Goal: Task Accomplishment & Management: Manage account settings

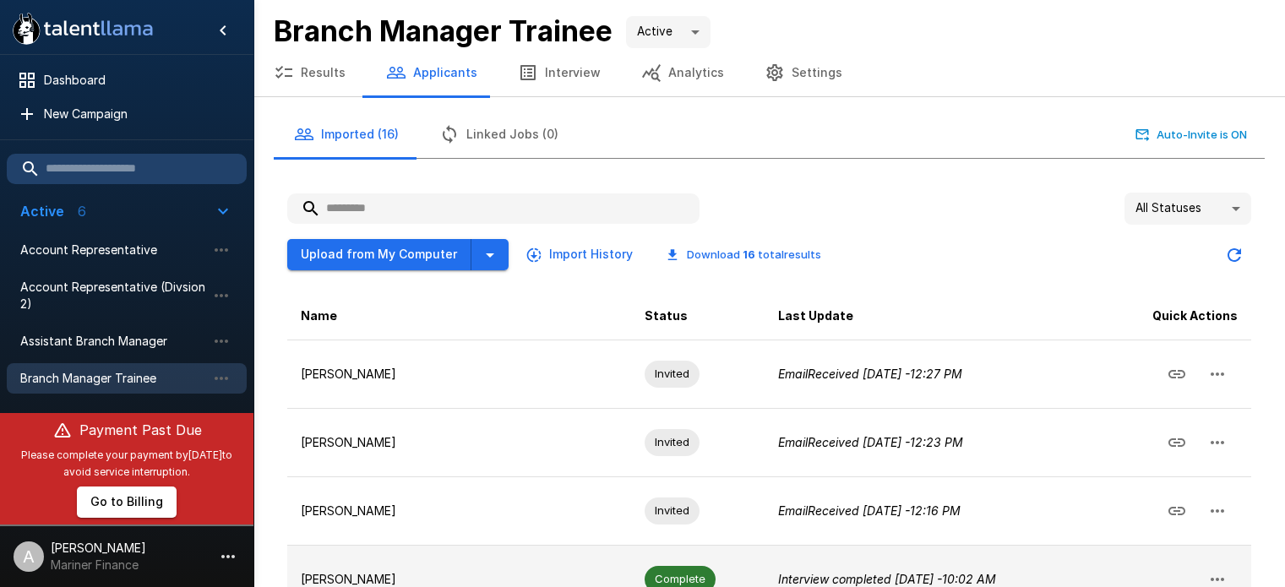
scroll to position [268, 0]
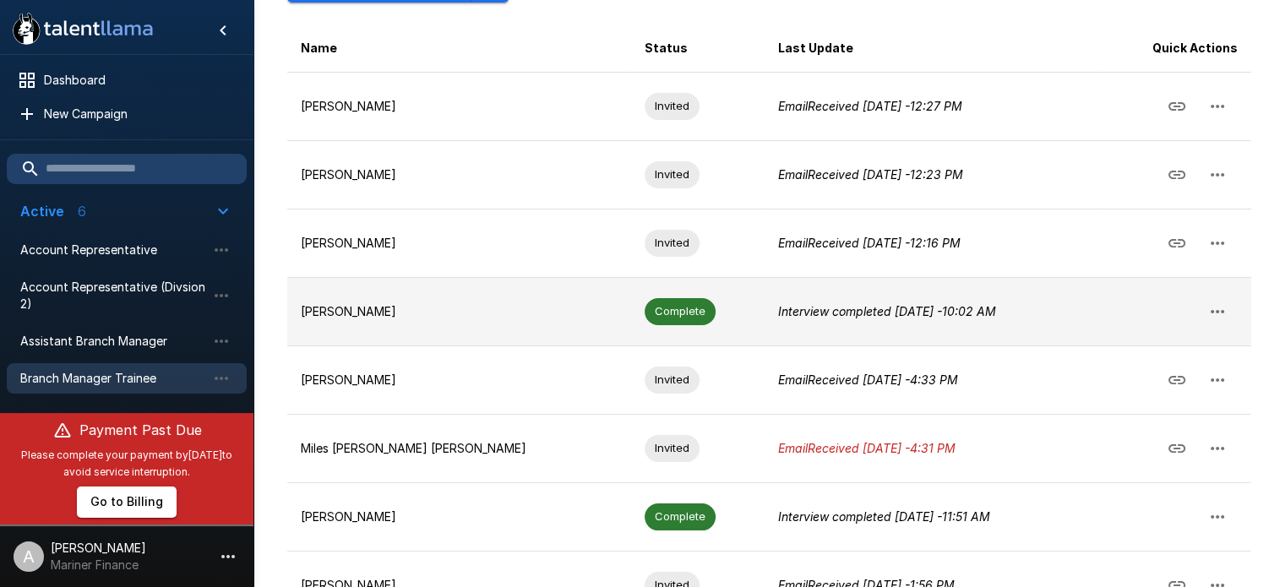
click at [483, 297] on td "[PERSON_NAME]" at bounding box center [459, 311] width 344 height 68
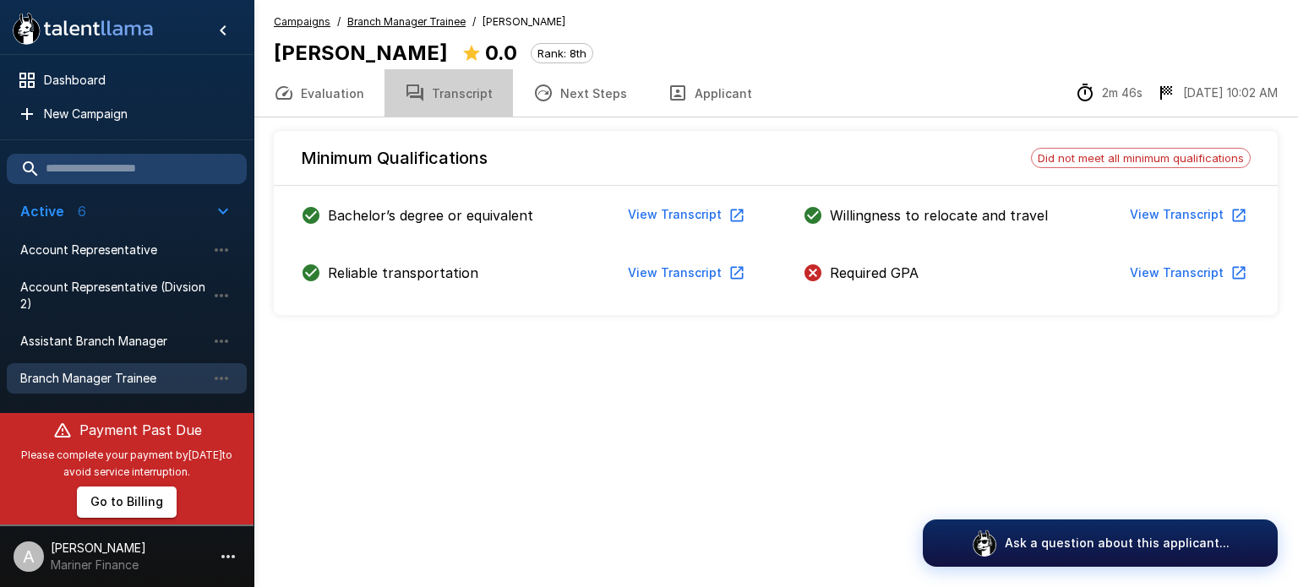
click at [471, 91] on button "Transcript" at bounding box center [448, 92] width 128 height 47
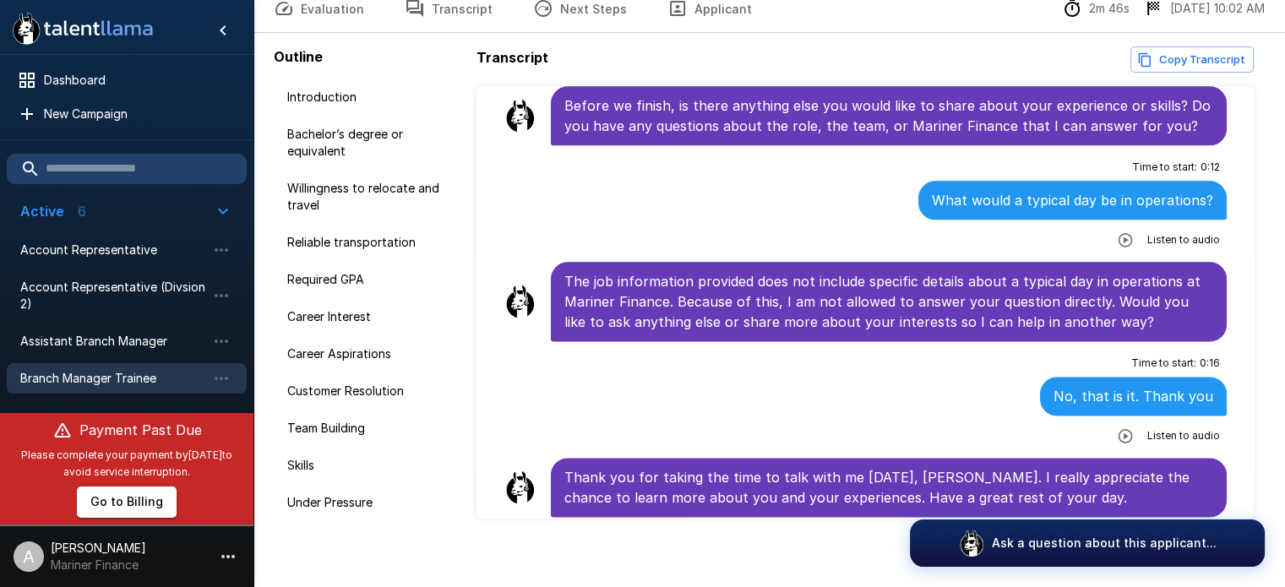
scroll to position [97, 0]
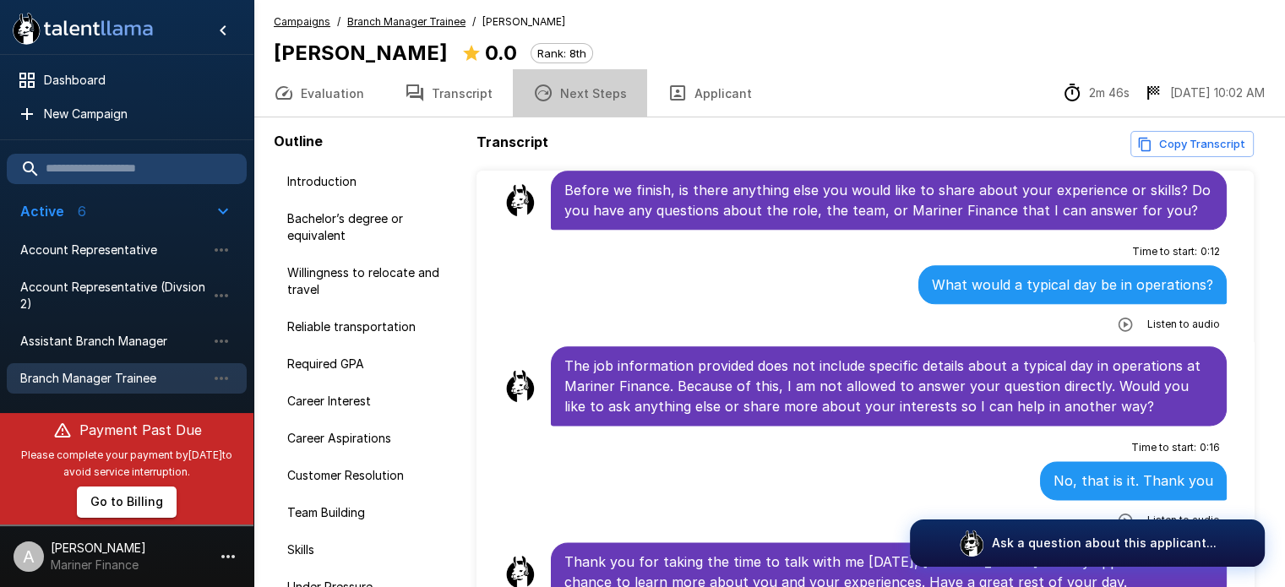
click at [591, 90] on button "Next Steps" at bounding box center [580, 92] width 134 height 47
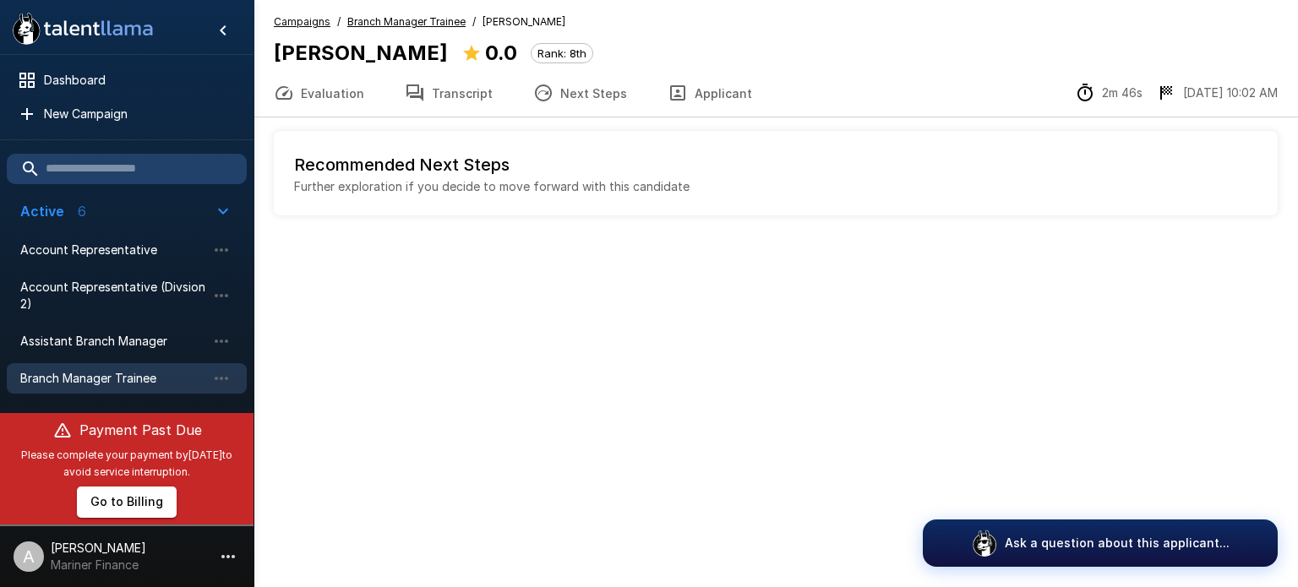
click at [477, 170] on h6 "Recommended Next Steps" at bounding box center [775, 164] width 963 height 27
click at [705, 94] on button "Applicant" at bounding box center [709, 92] width 125 height 47
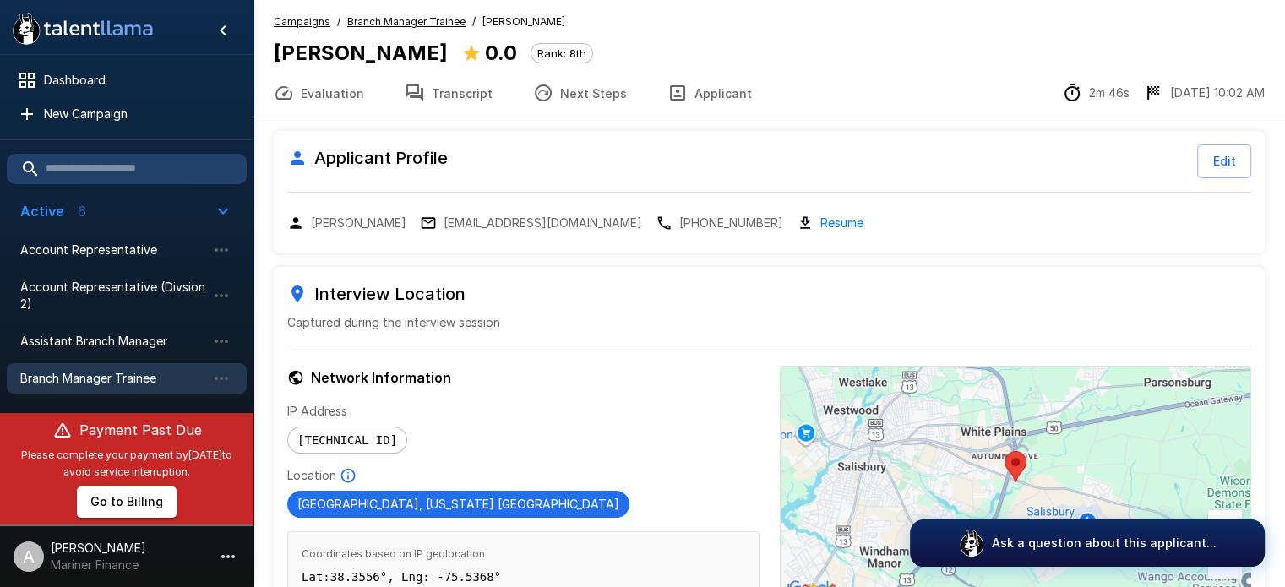
click at [469, 90] on button "Transcript" at bounding box center [448, 92] width 128 height 47
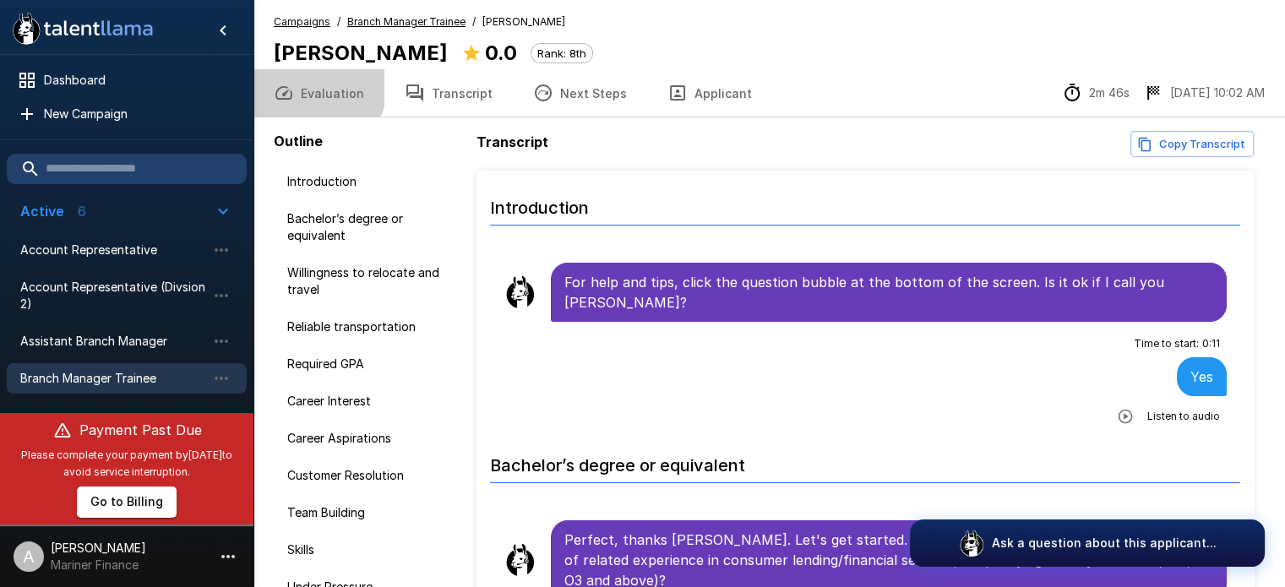
click at [314, 87] on button "Evaluation" at bounding box center [318, 92] width 131 height 47
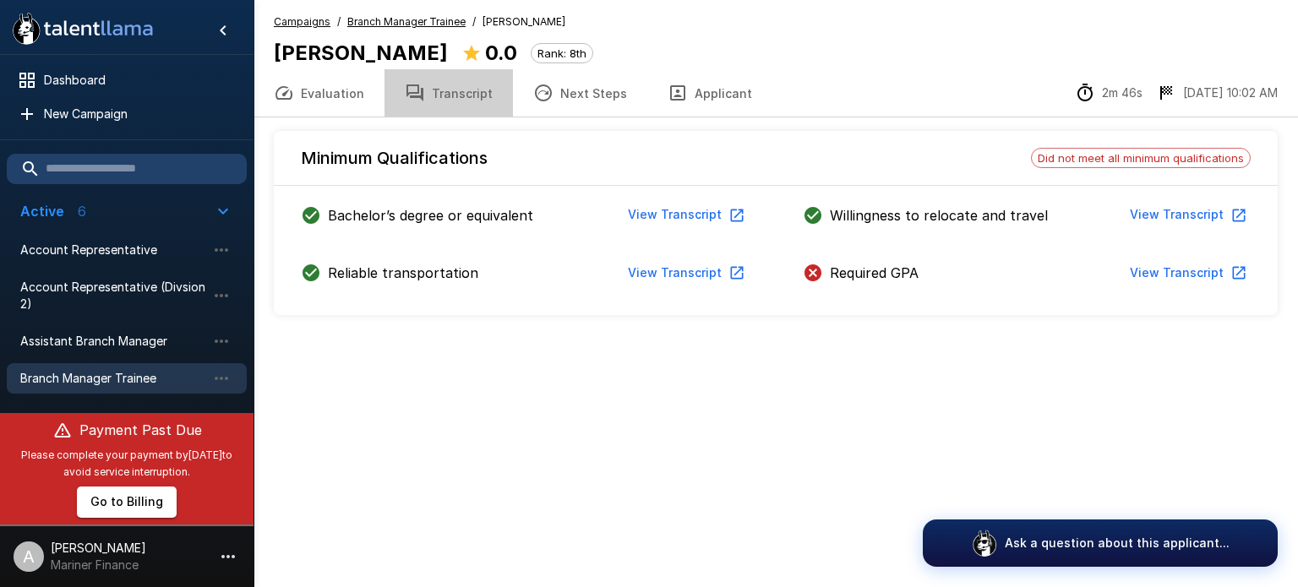
click at [460, 83] on button "Transcript" at bounding box center [448, 92] width 128 height 47
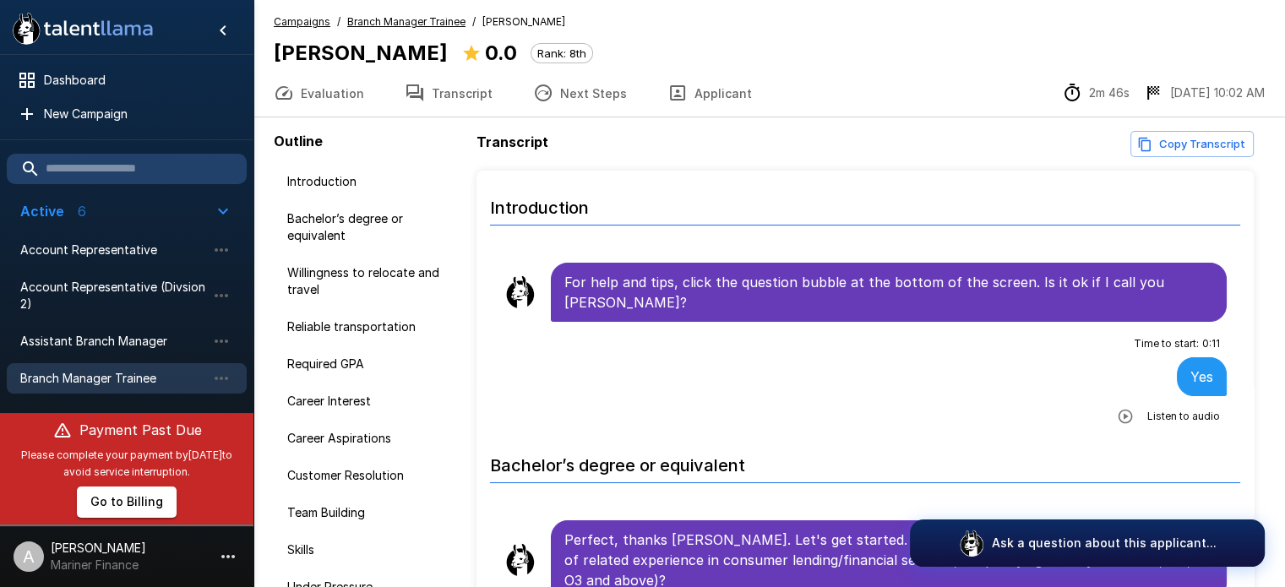
click at [411, 20] on u "Branch Manager Trainee" at bounding box center [406, 21] width 118 height 13
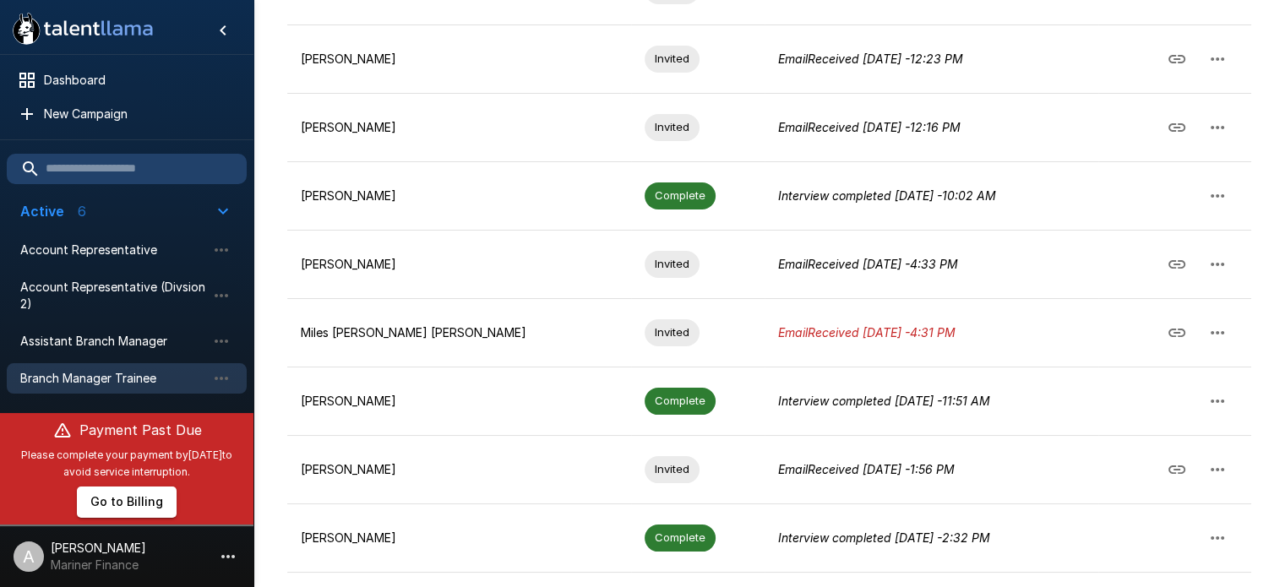
scroll to position [412, 0]
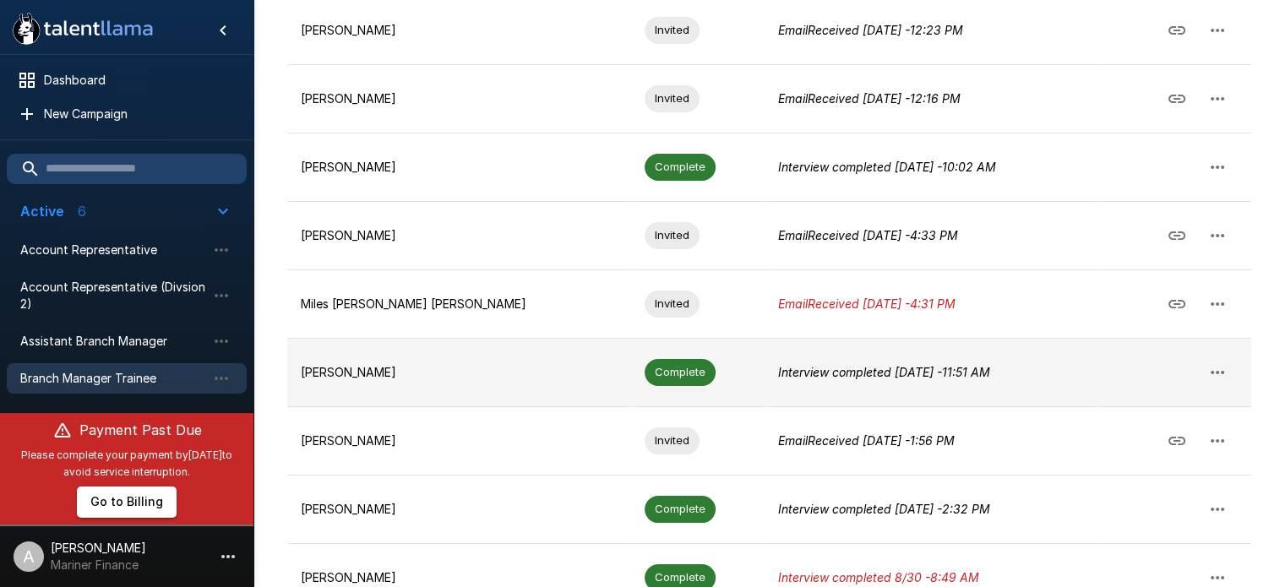
click at [361, 374] on p "[PERSON_NAME]" at bounding box center [459, 372] width 317 height 17
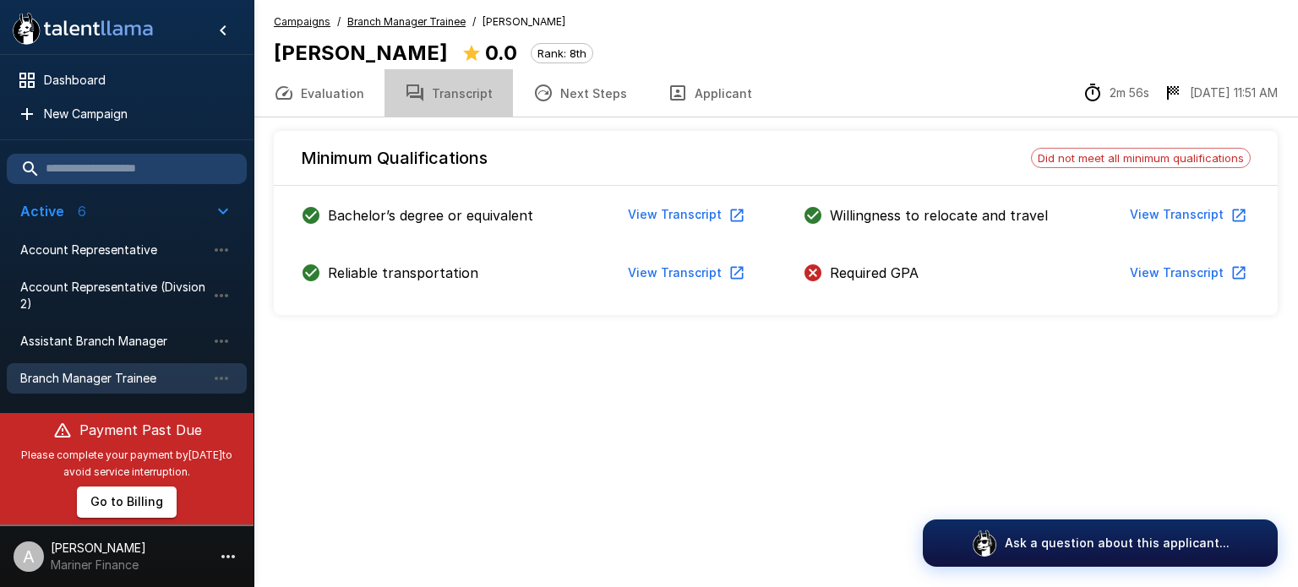
click at [456, 94] on button "Transcript" at bounding box center [448, 92] width 128 height 47
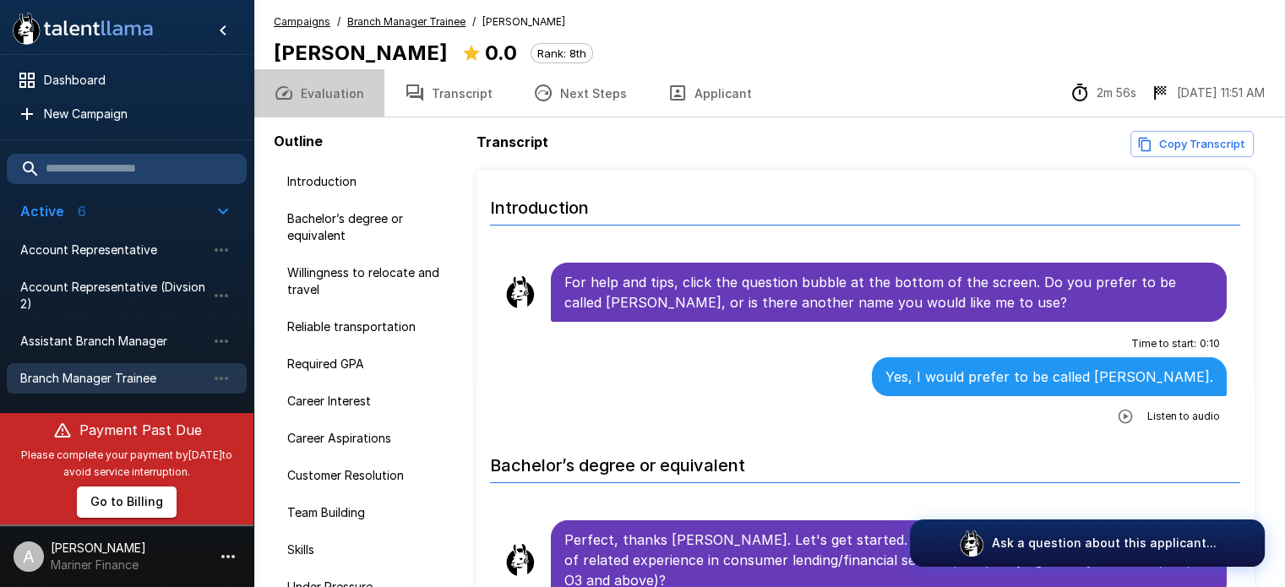
click at [323, 94] on button "Evaluation" at bounding box center [318, 92] width 131 height 47
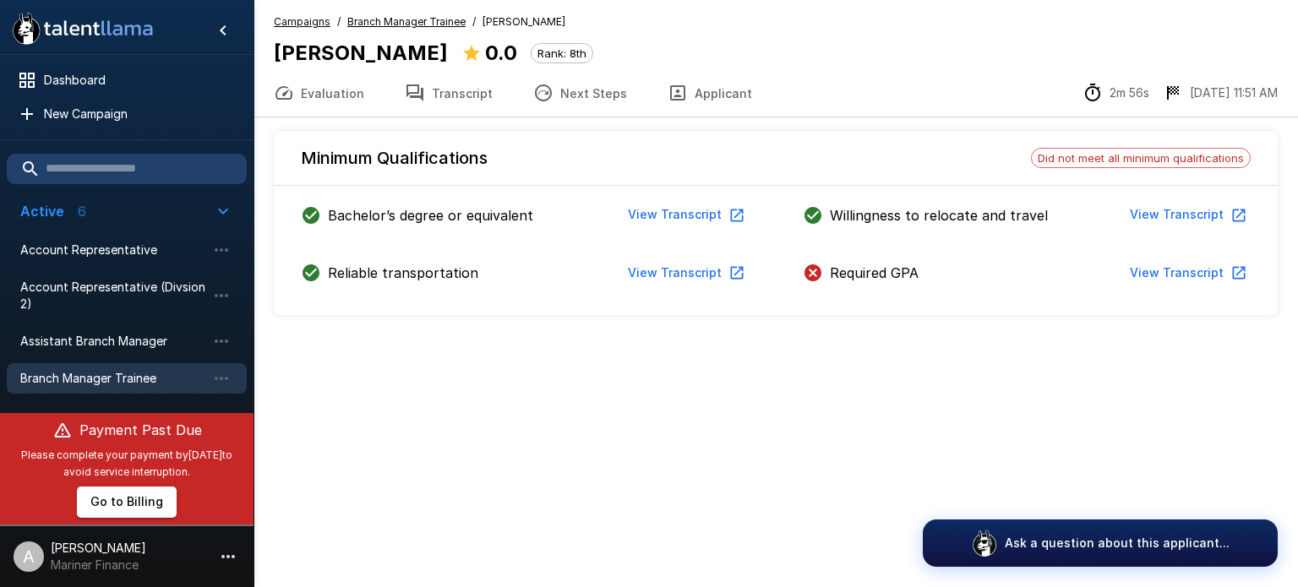
click at [470, 95] on button "Transcript" at bounding box center [448, 92] width 128 height 47
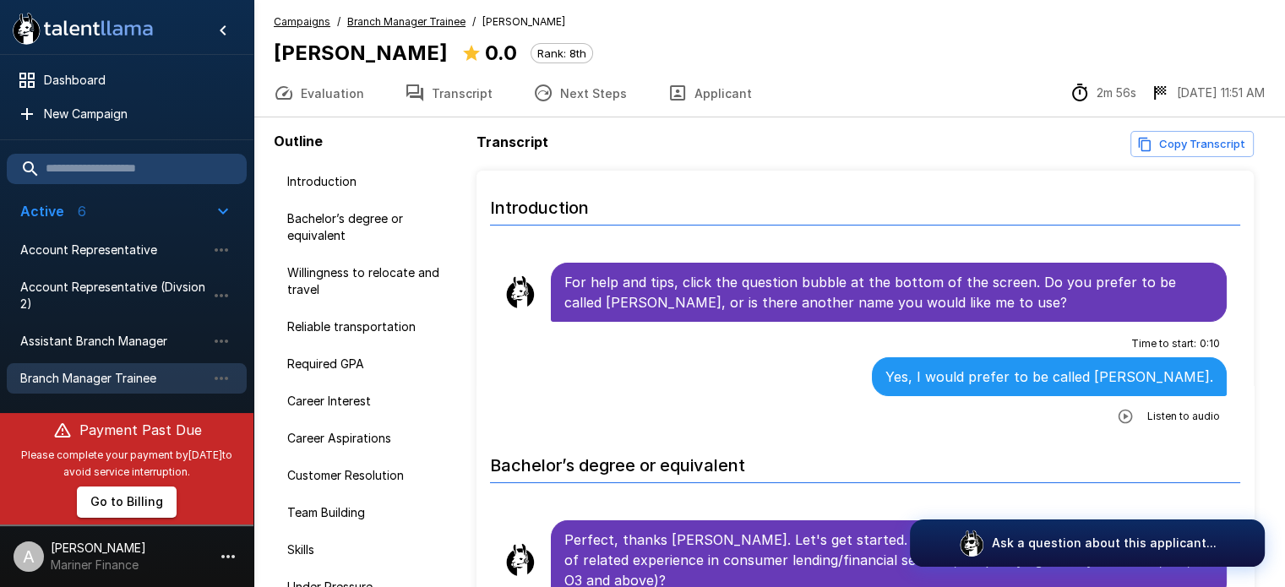
scroll to position [97, 0]
click at [220, 377] on icon "button" at bounding box center [222, 378] width 14 height 3
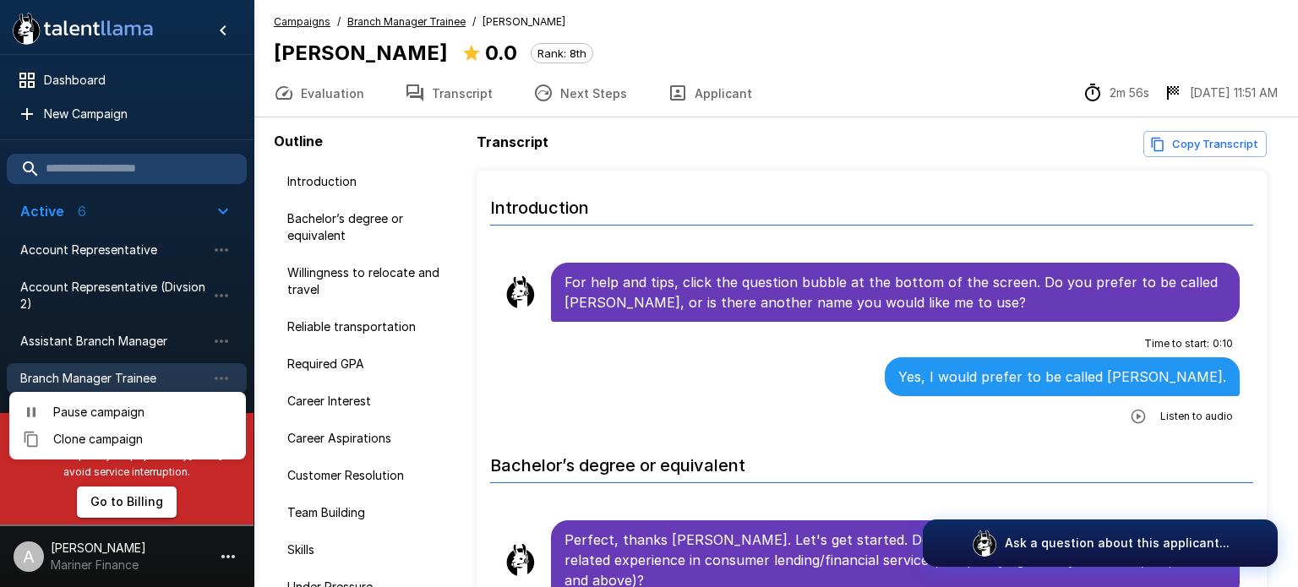
click at [169, 373] on div at bounding box center [649, 293] width 1298 height 587
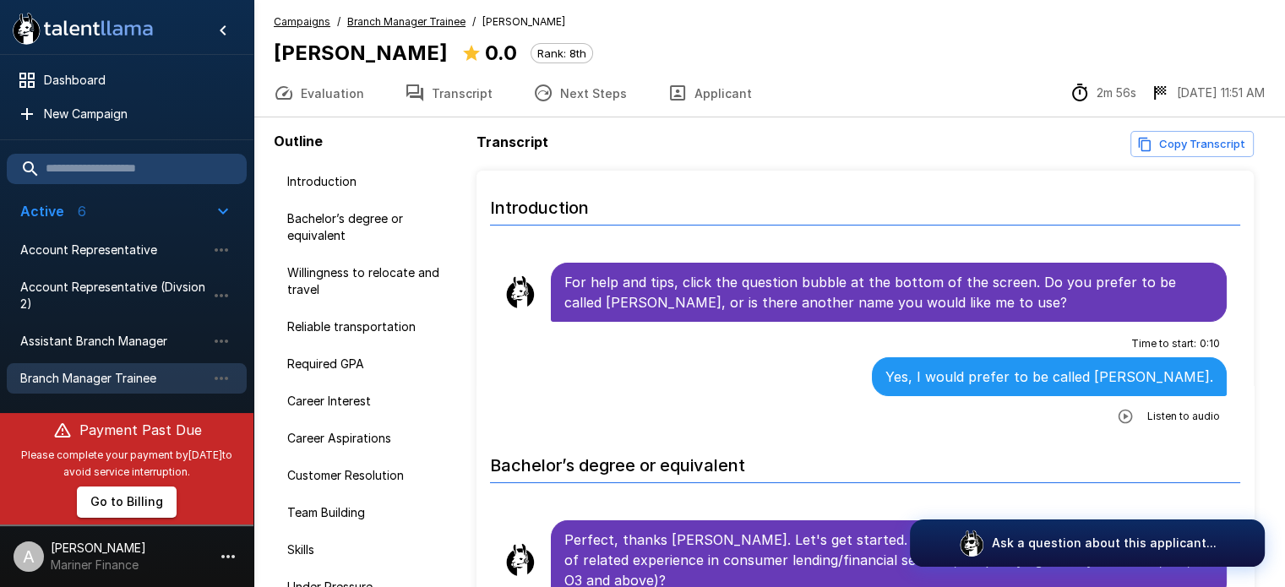
click at [308, 22] on u "Campaigns" at bounding box center [302, 21] width 57 height 13
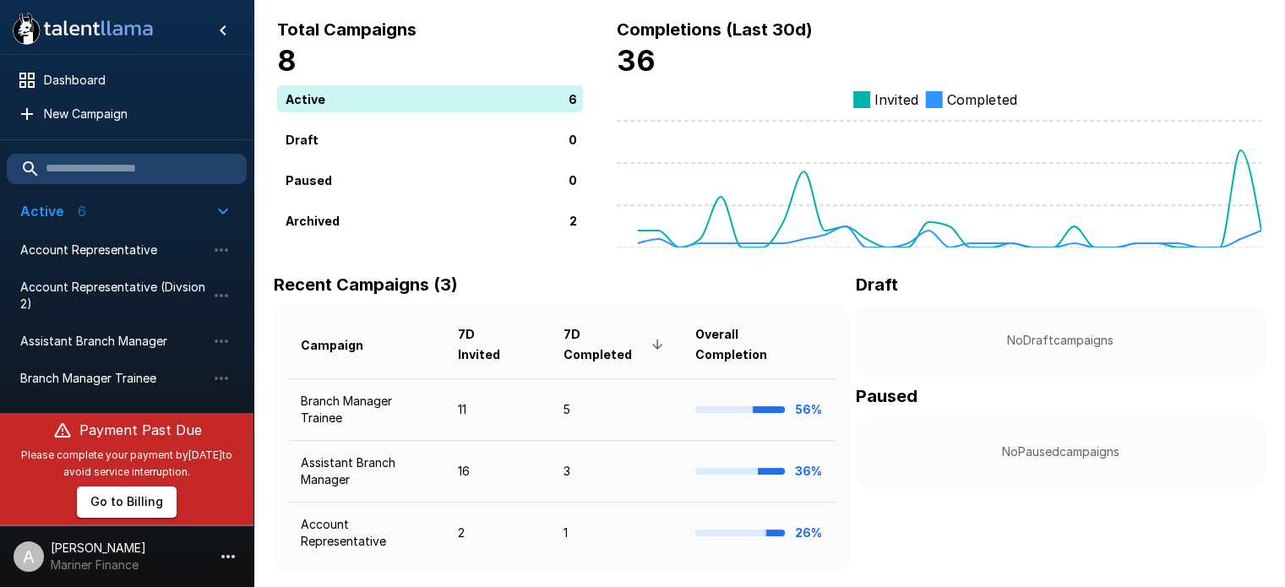
scroll to position [90, 0]
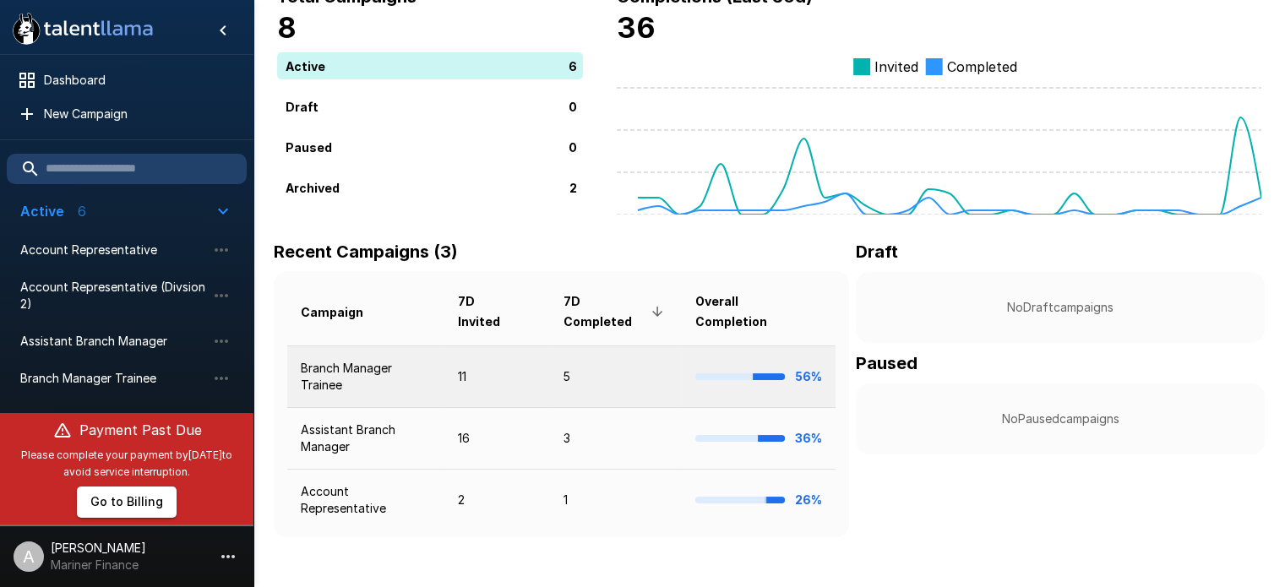
click at [370, 360] on td "Branch Manager Trainee" at bounding box center [365, 377] width 157 height 62
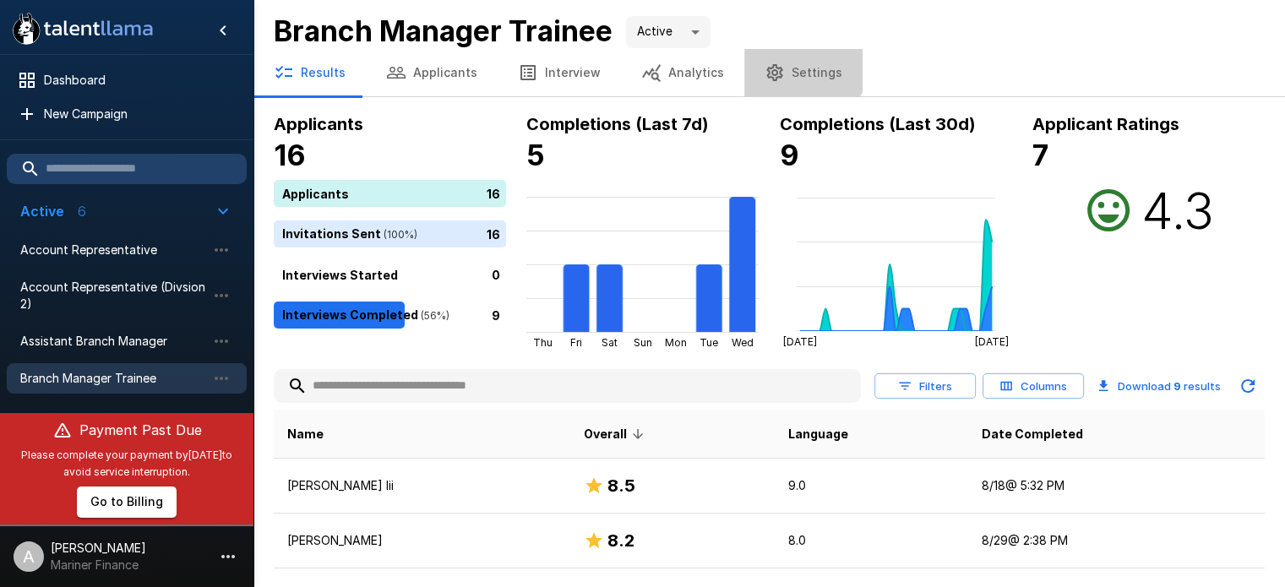
click at [786, 63] on button "Settings" at bounding box center [803, 72] width 118 height 47
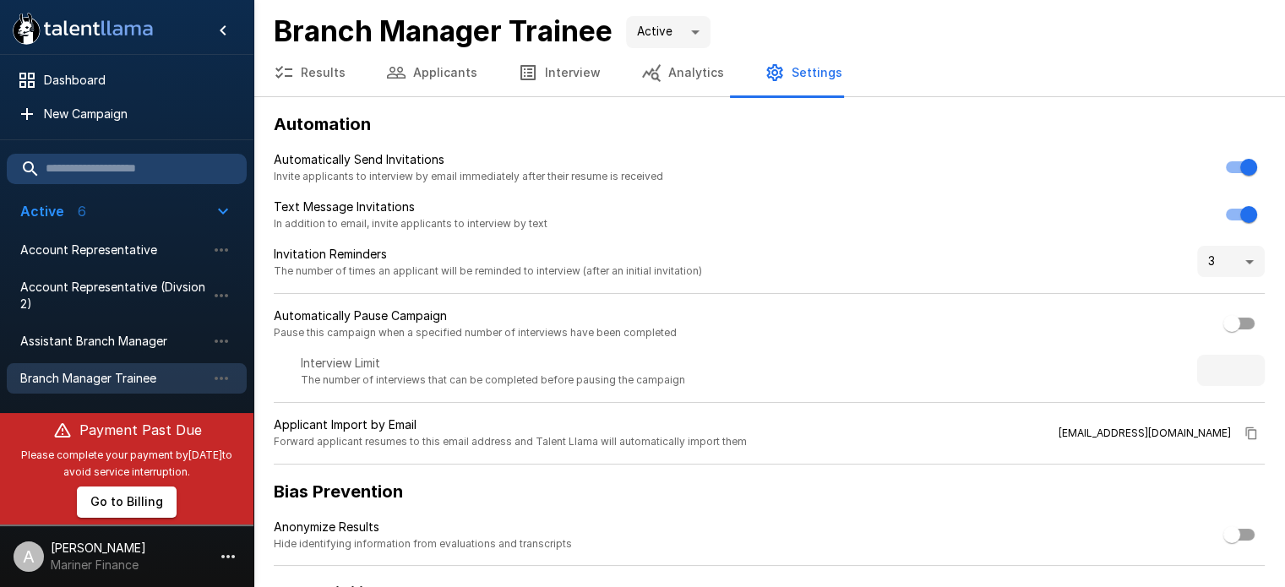
click at [564, 68] on button "Interview" at bounding box center [559, 72] width 123 height 47
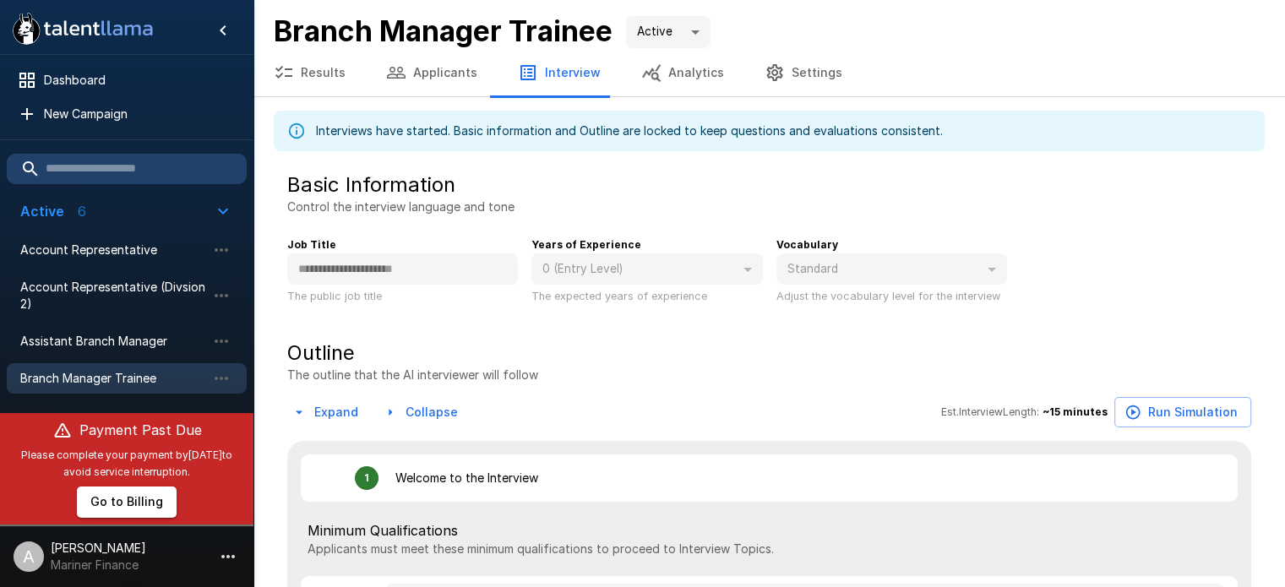
type textarea "*"
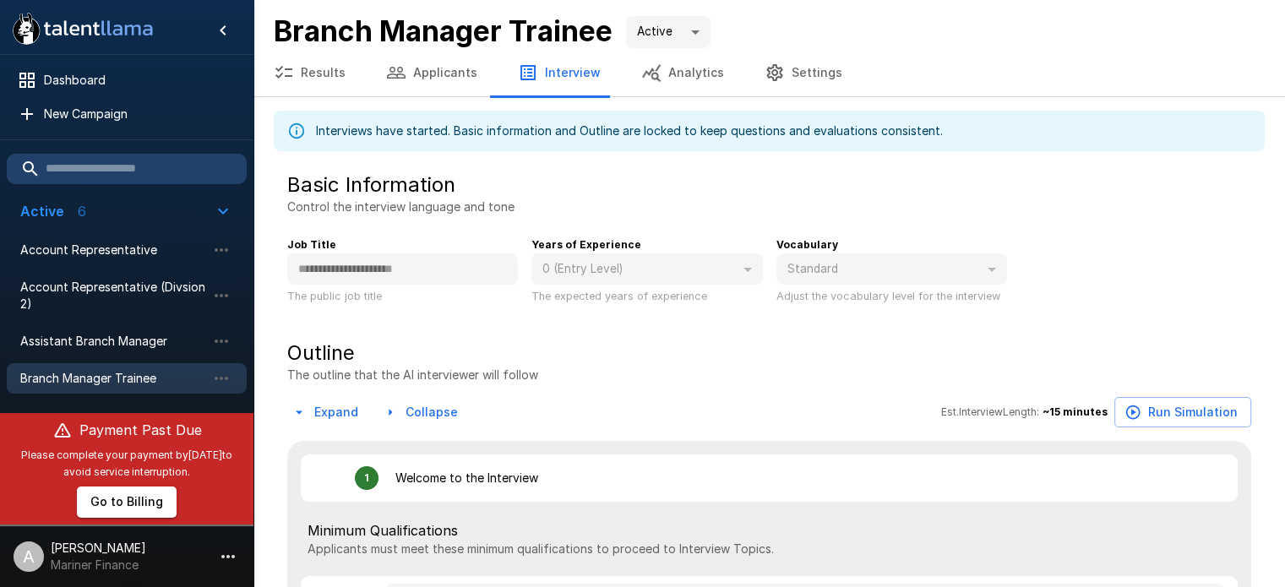
type textarea "*"
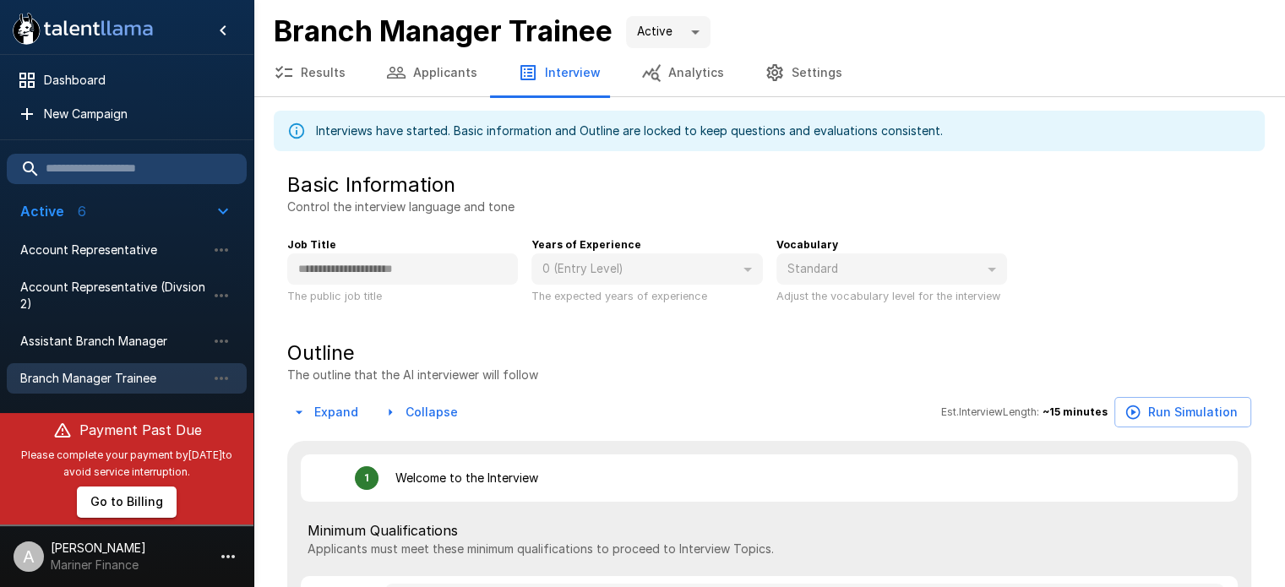
type textarea "*"
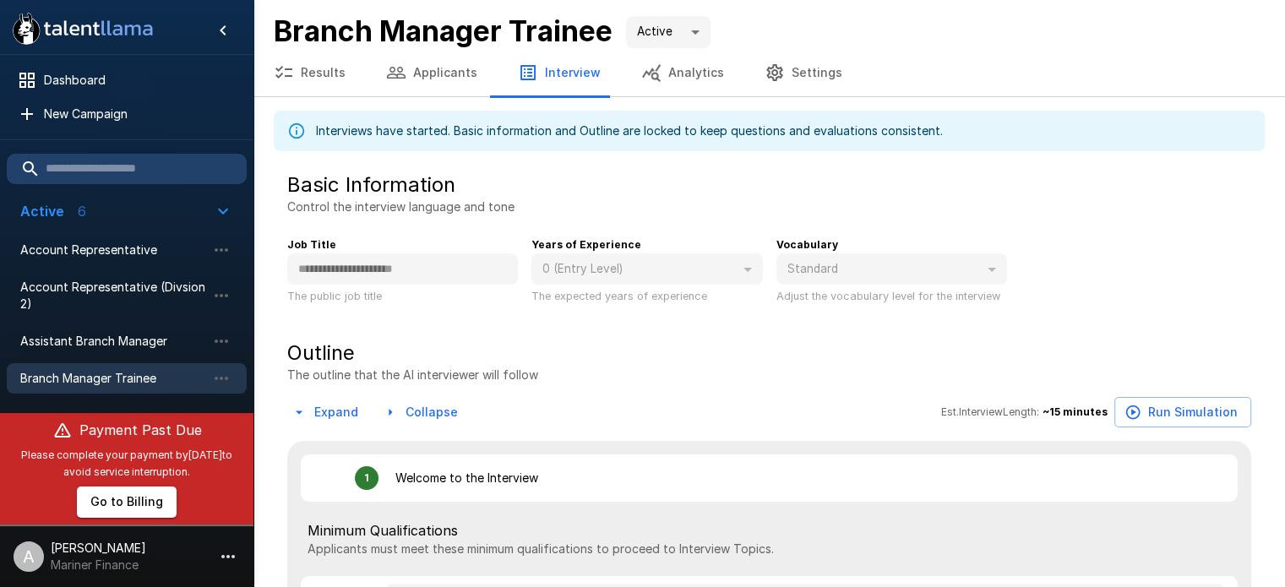
type textarea "*"
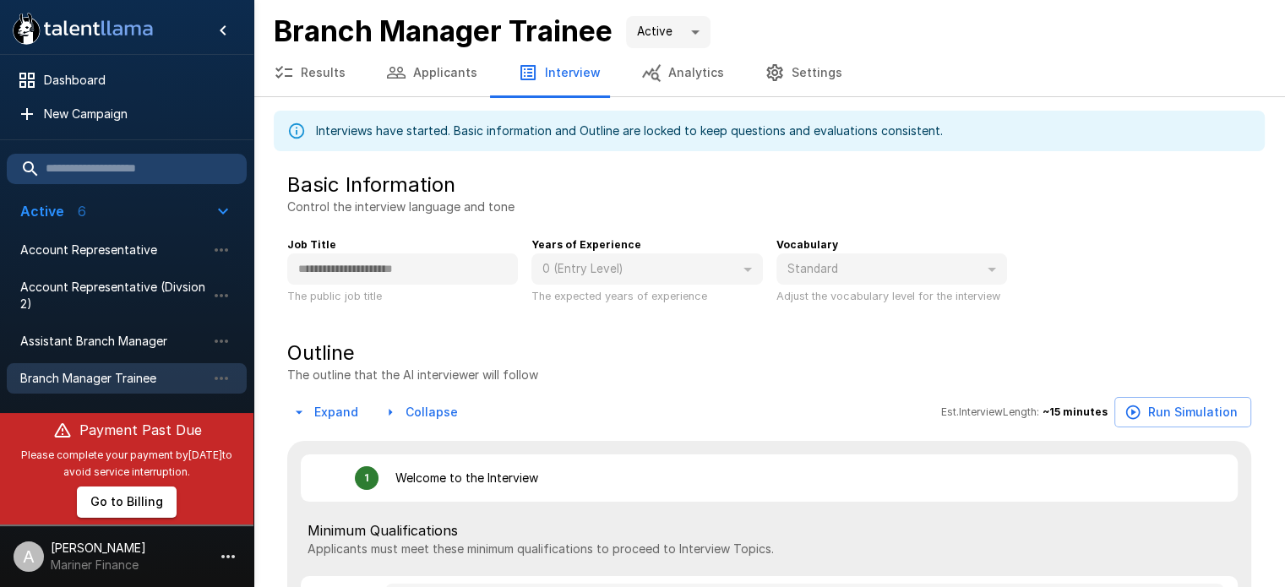
type textarea "*"
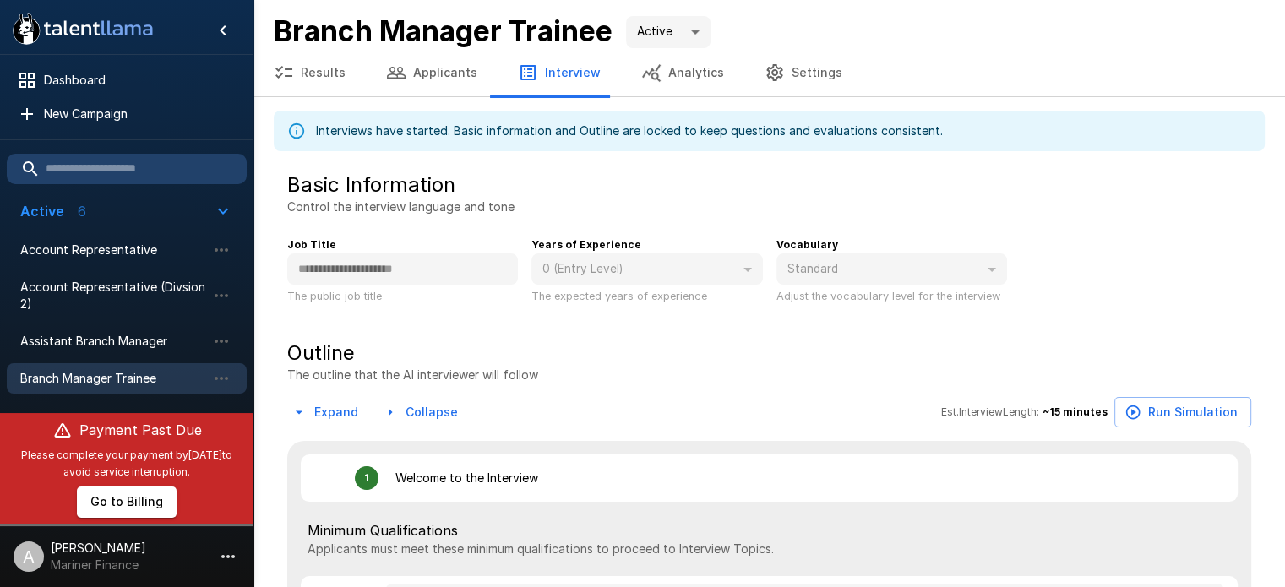
type textarea "*"
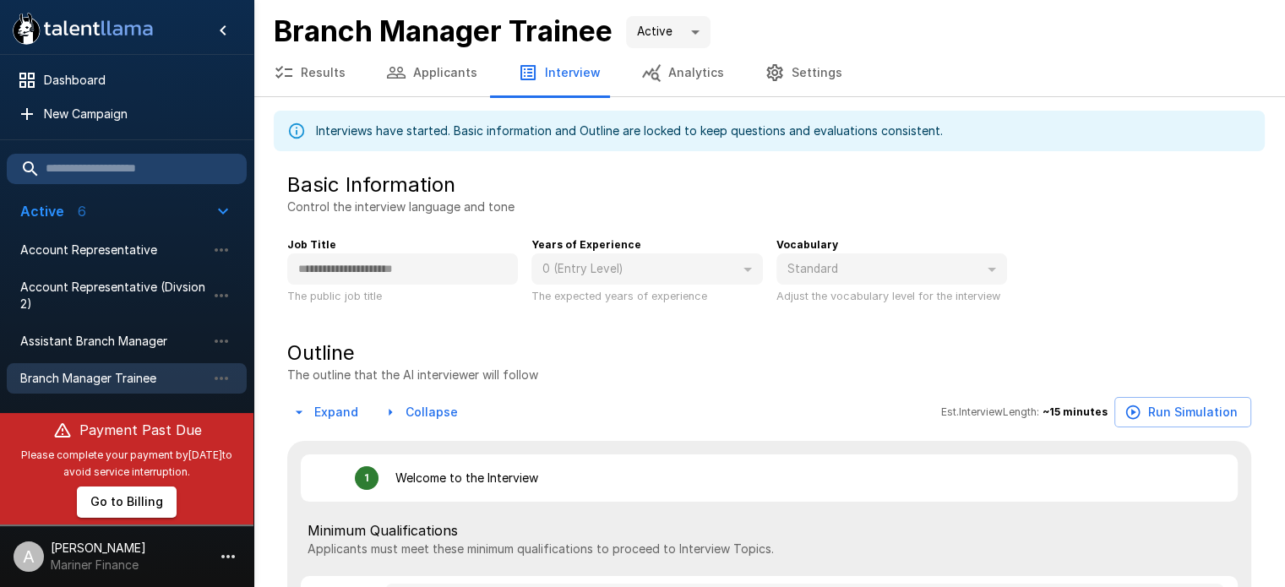
type textarea "*"
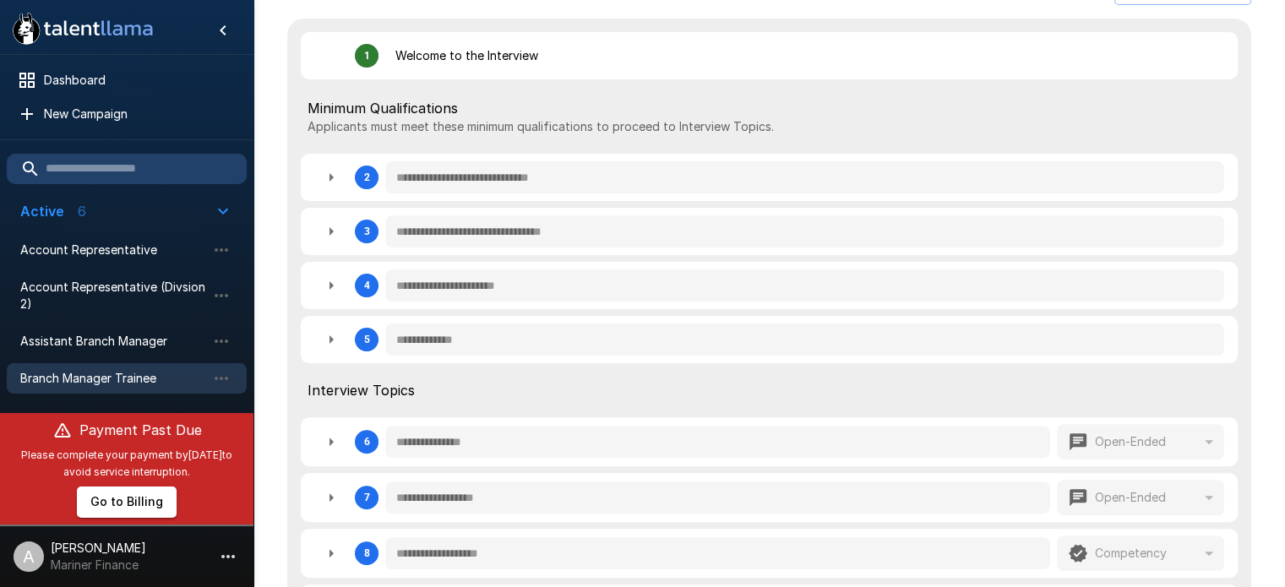
scroll to position [436, 0]
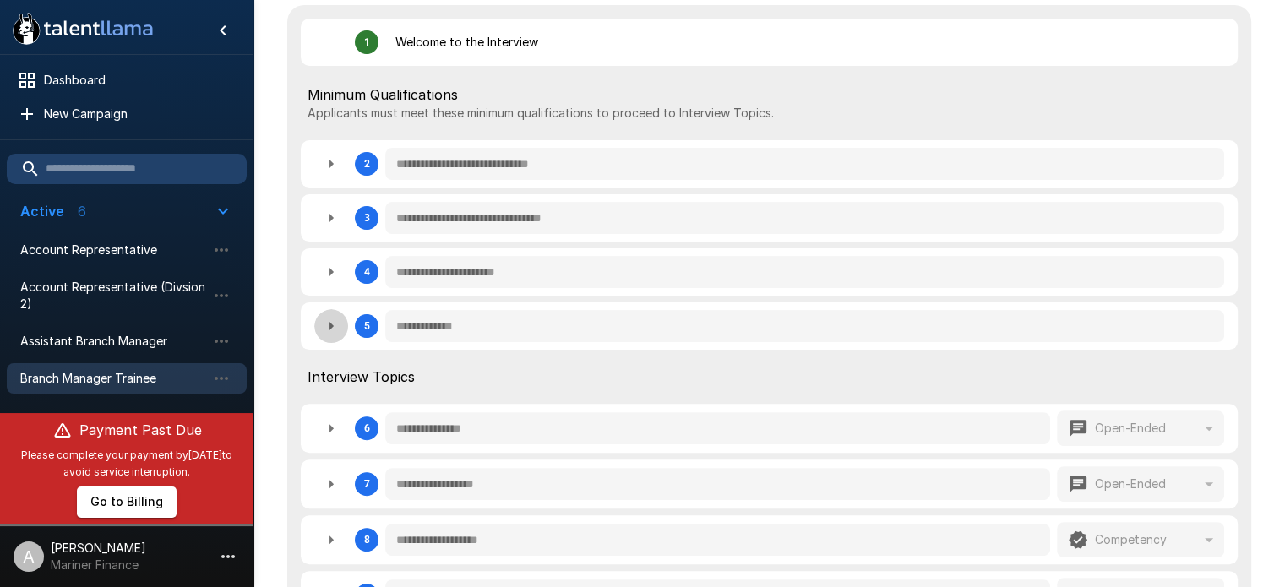
click at [335, 326] on icon "button" at bounding box center [331, 326] width 20 height 20
type textarea "*"
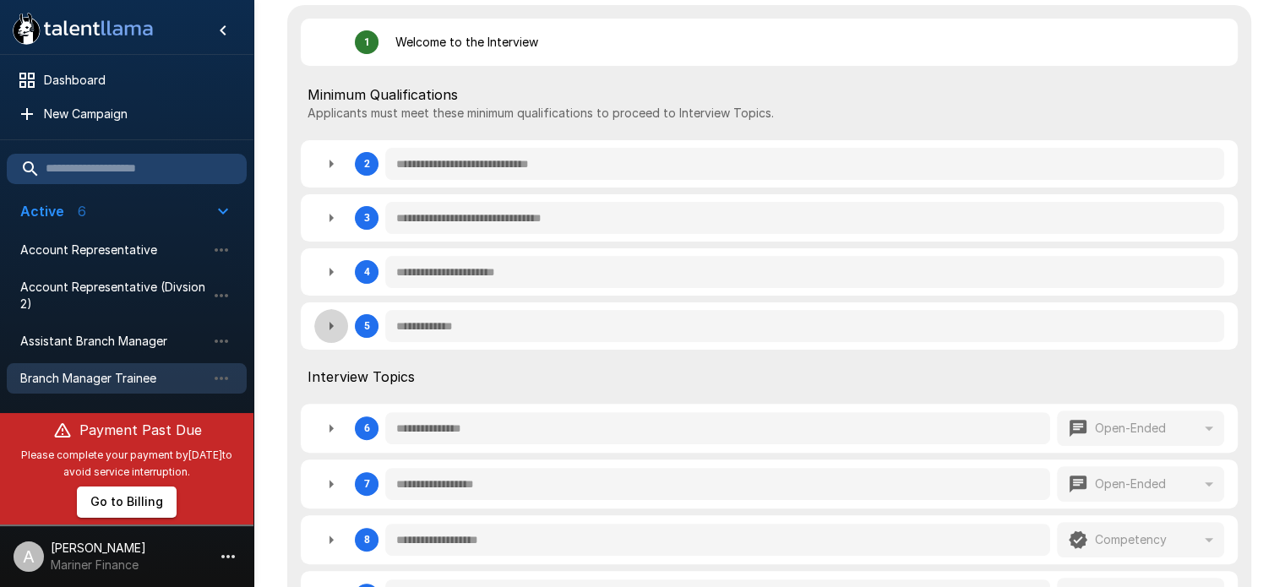
type textarea "*"
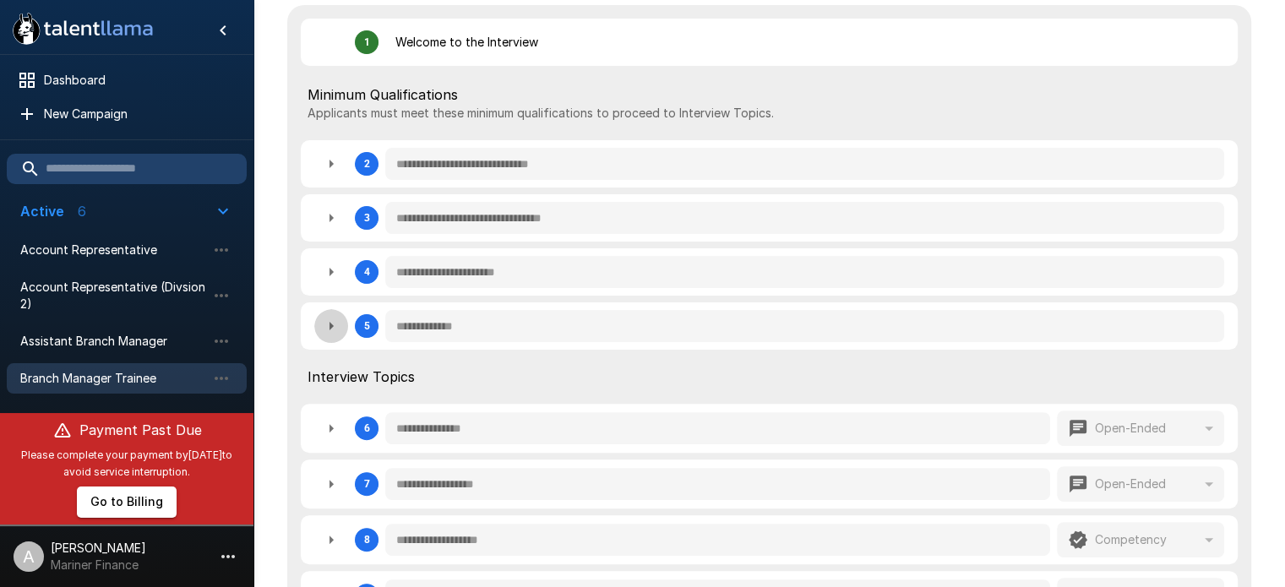
type textarea "*"
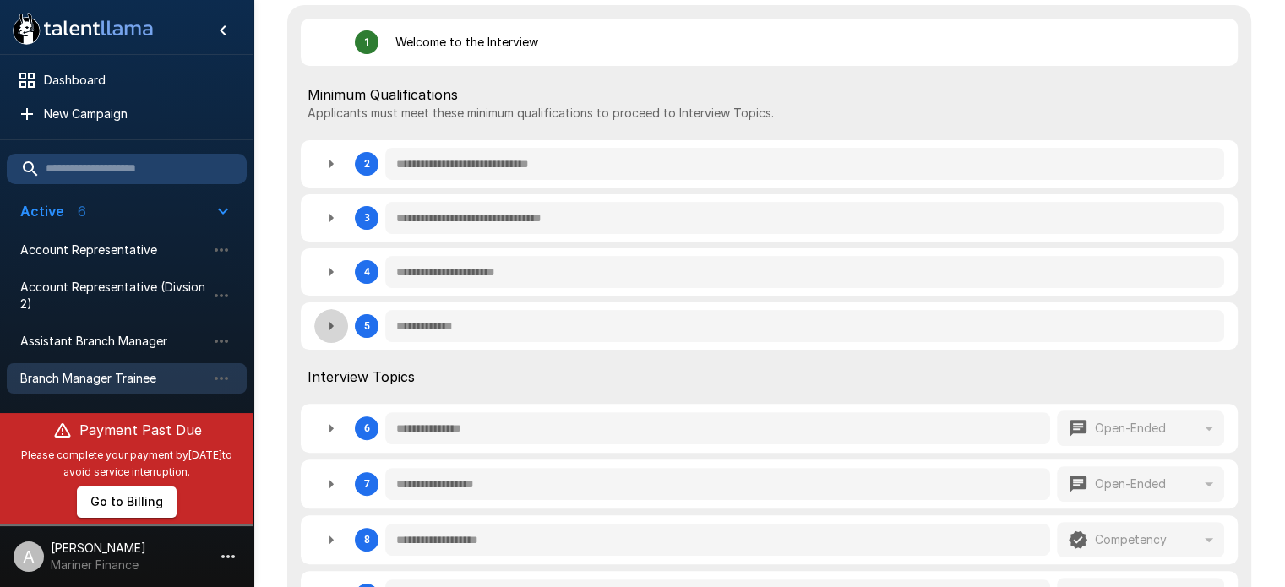
type textarea "*"
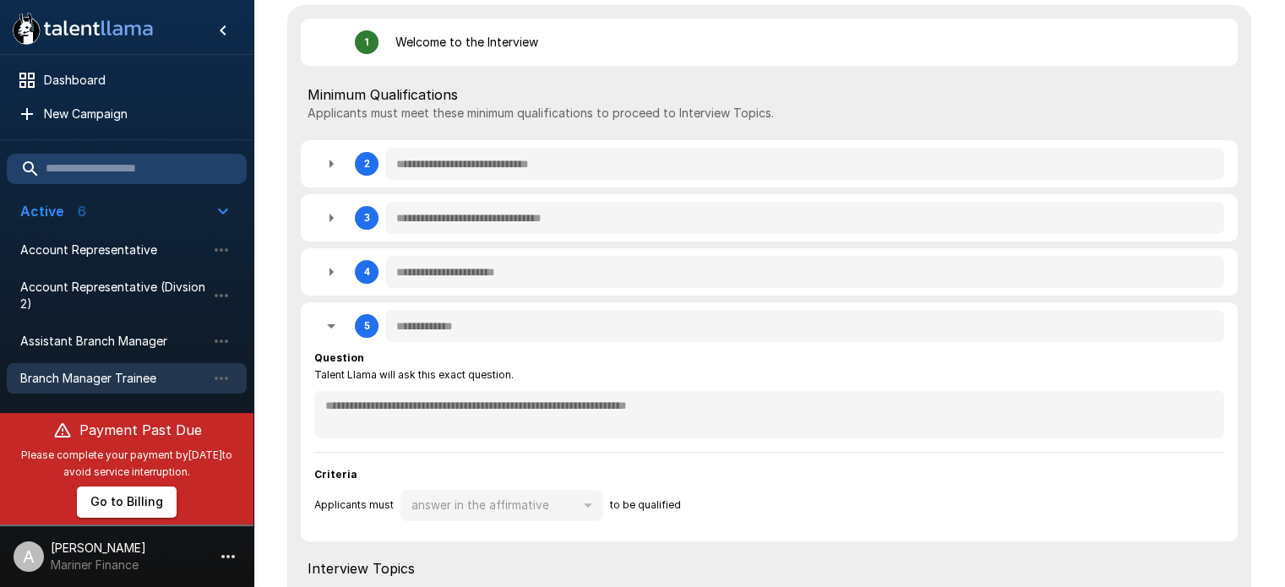
click at [591, 504] on div "answer in the affirmative" at bounding box center [501, 506] width 203 height 32
type textarea "*"
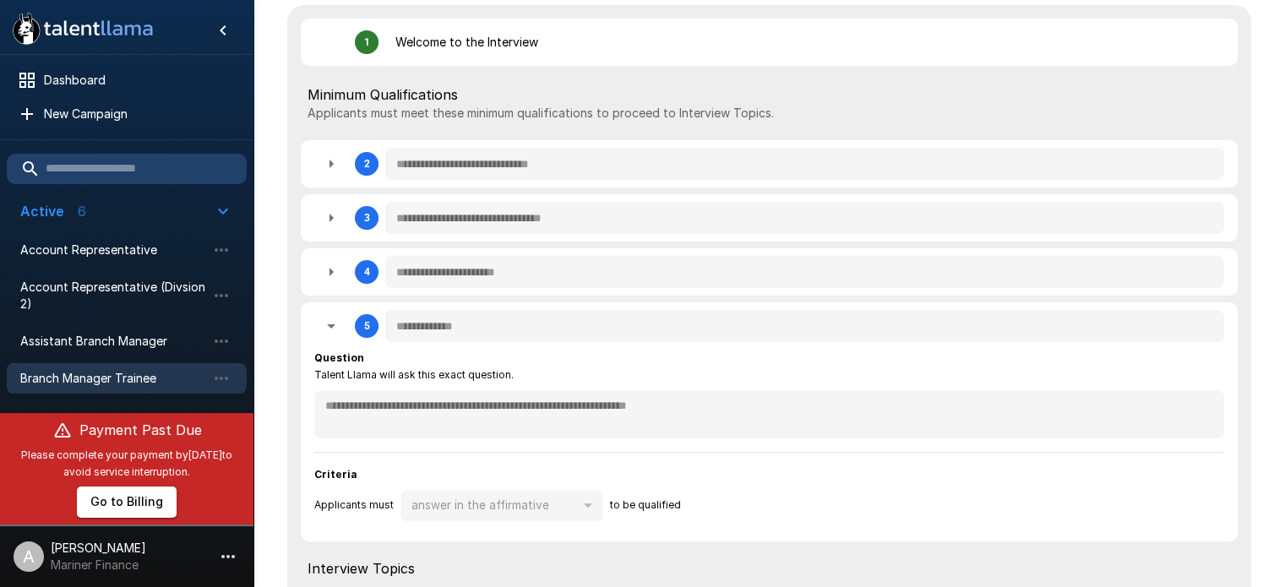
type textarea "*"
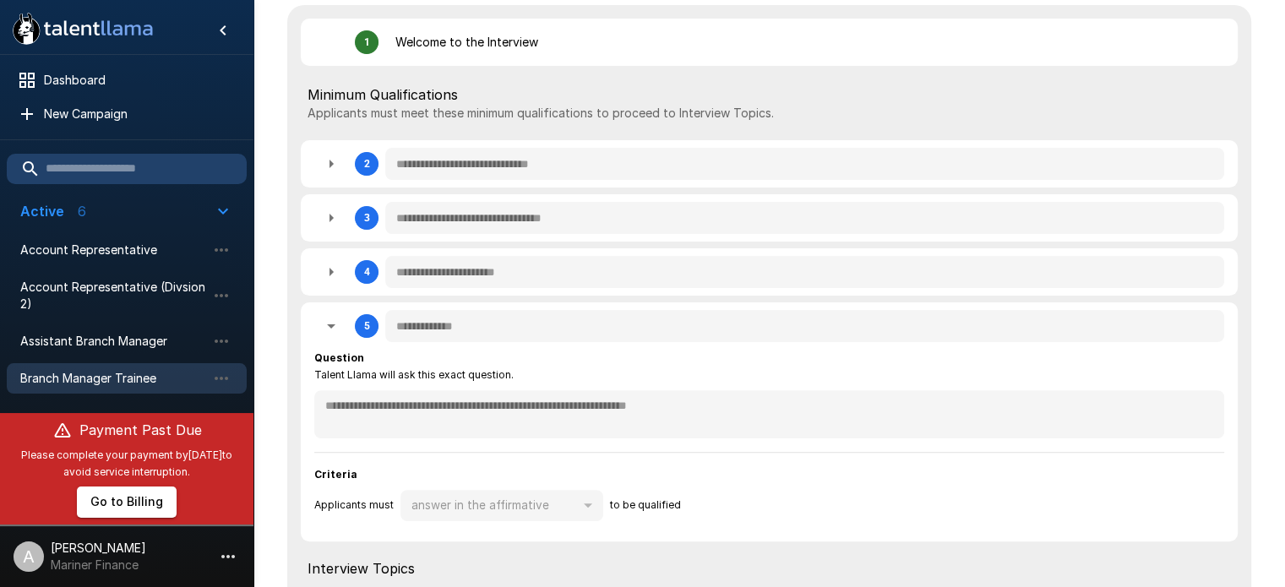
type textarea "*"
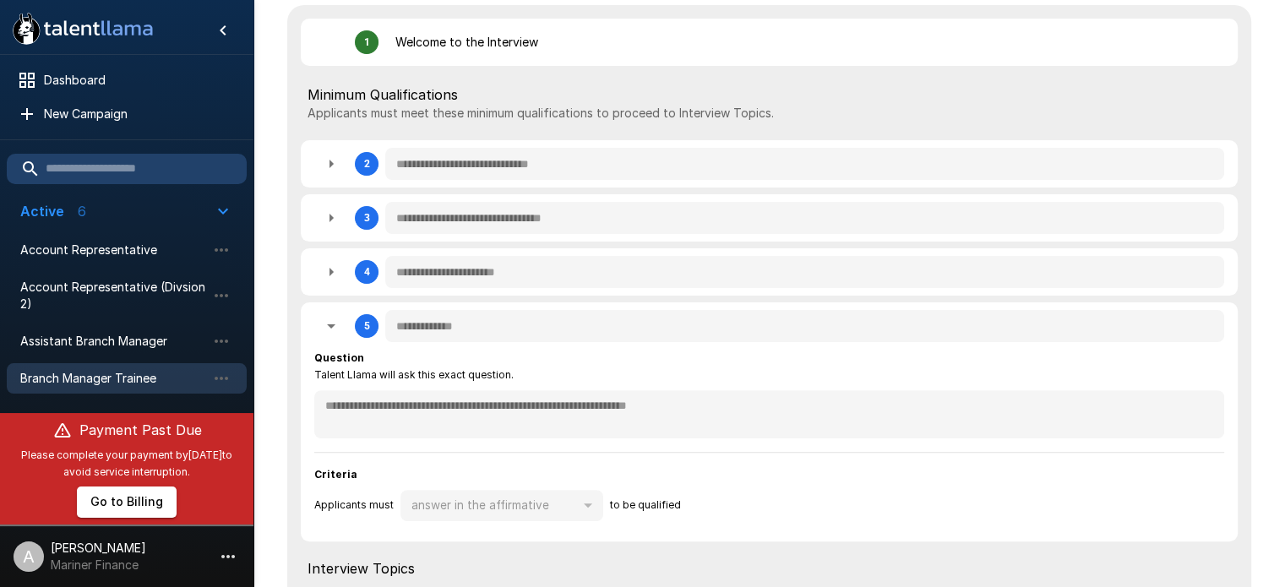
type textarea "*"
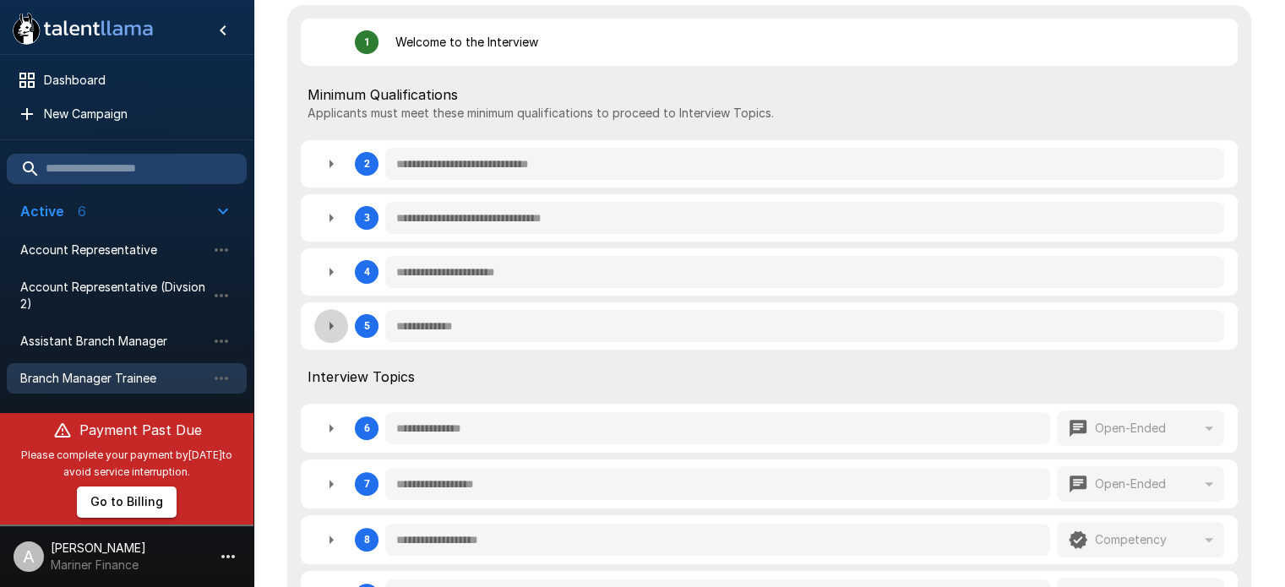
click at [336, 328] on icon "button" at bounding box center [331, 326] width 20 height 20
type textarea "*"
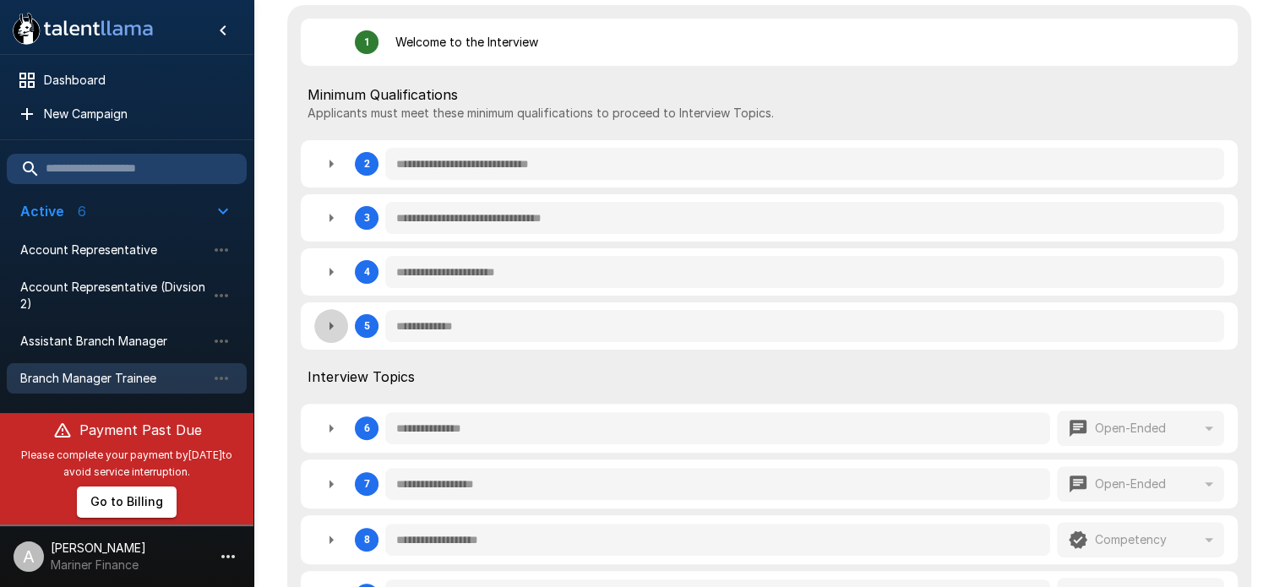
type textarea "*"
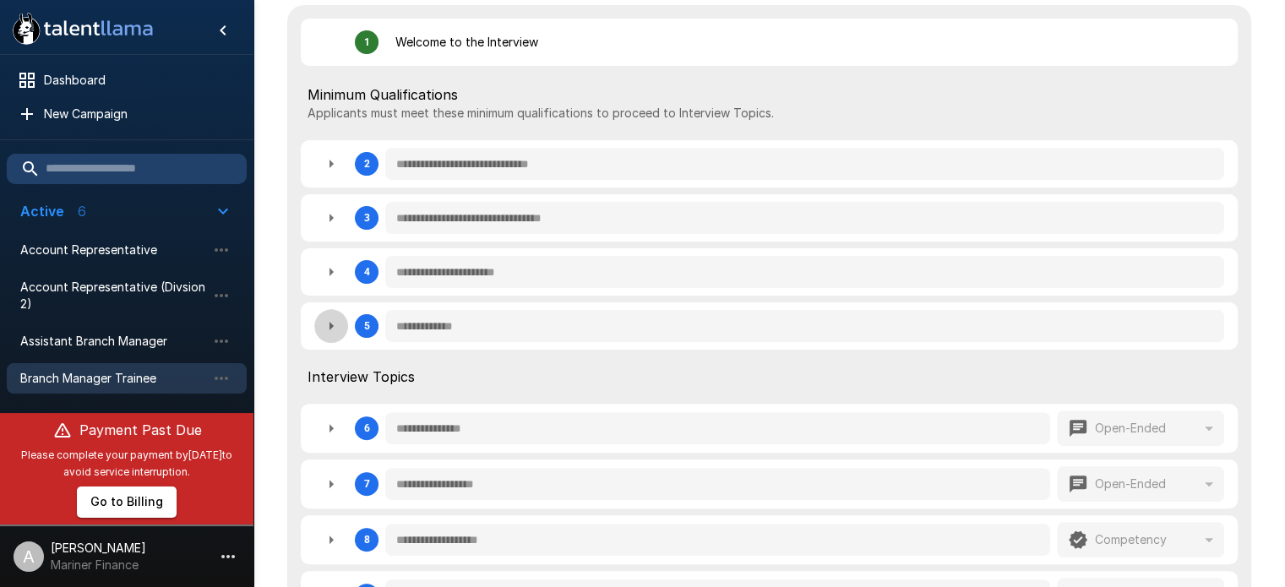
type textarea "*"
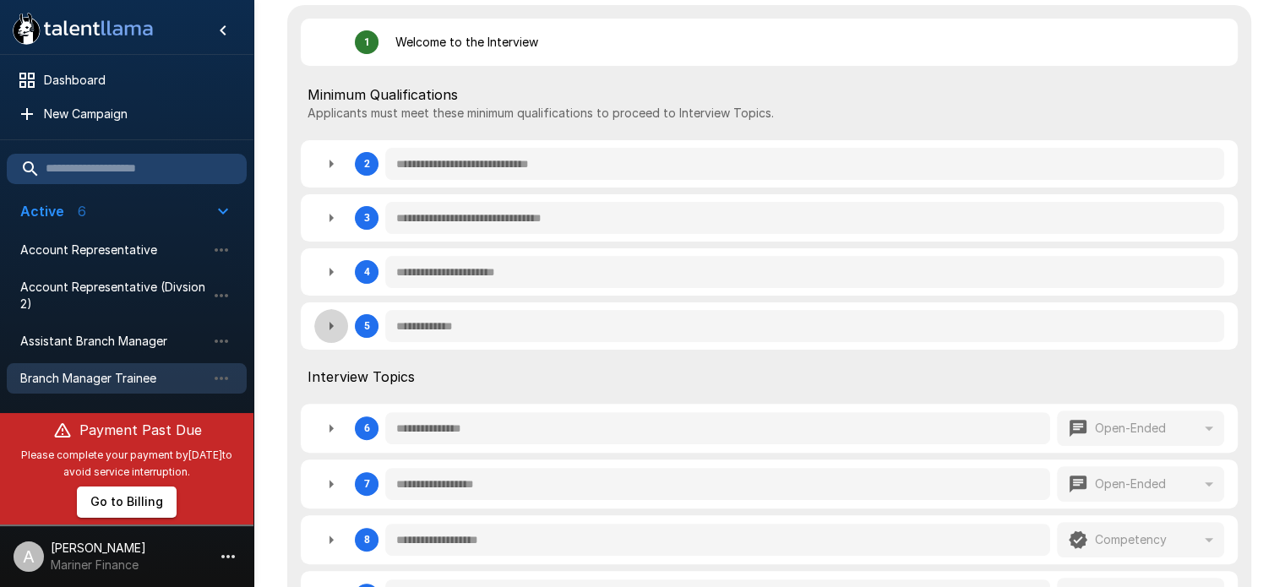
type textarea "*"
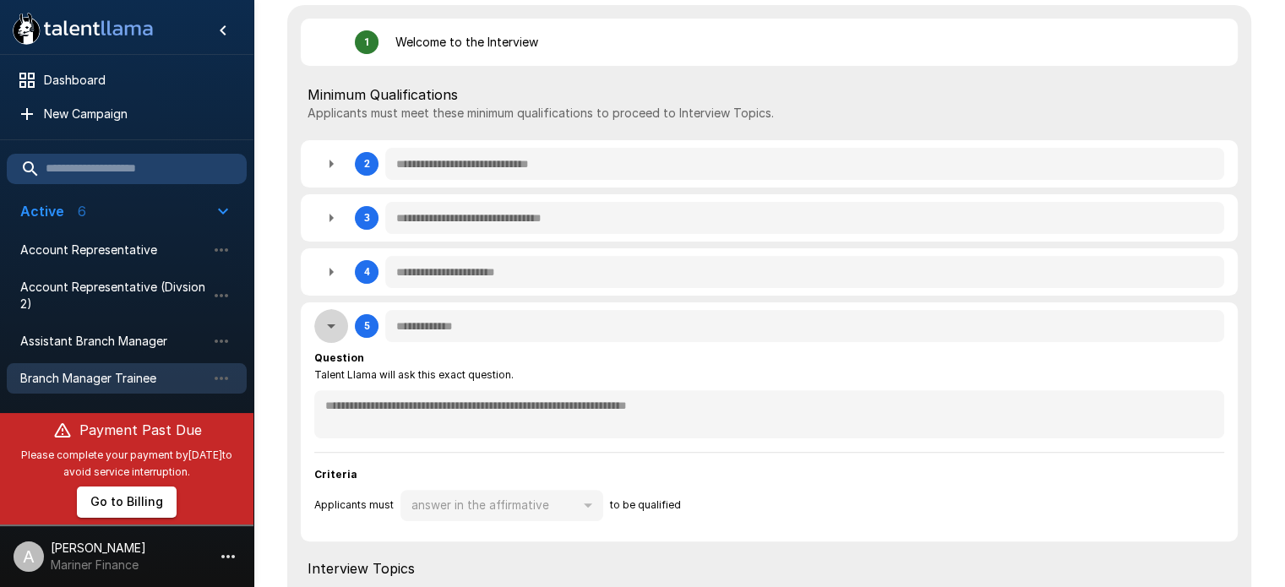
click at [328, 327] on icon "button" at bounding box center [331, 326] width 20 height 20
type textarea "*"
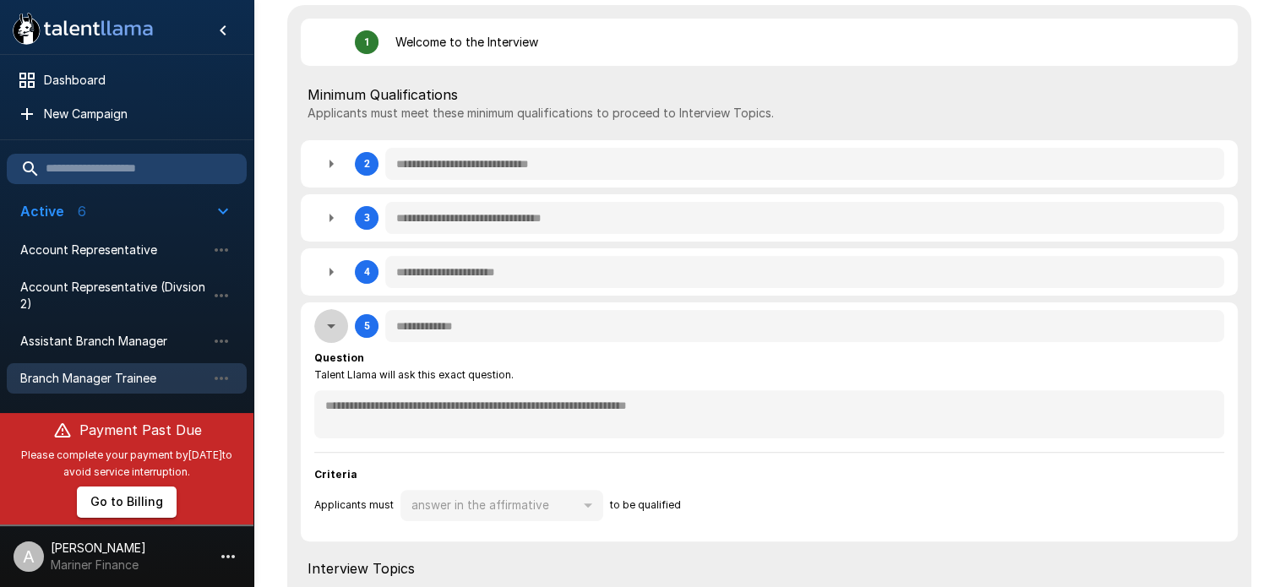
type textarea "*"
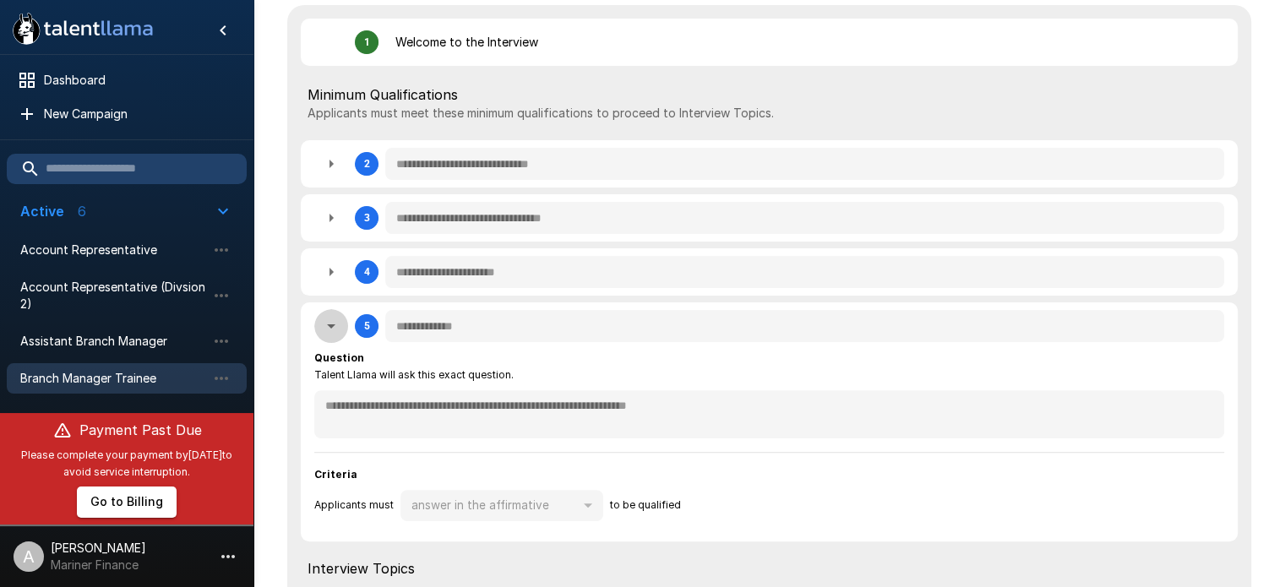
type textarea "*"
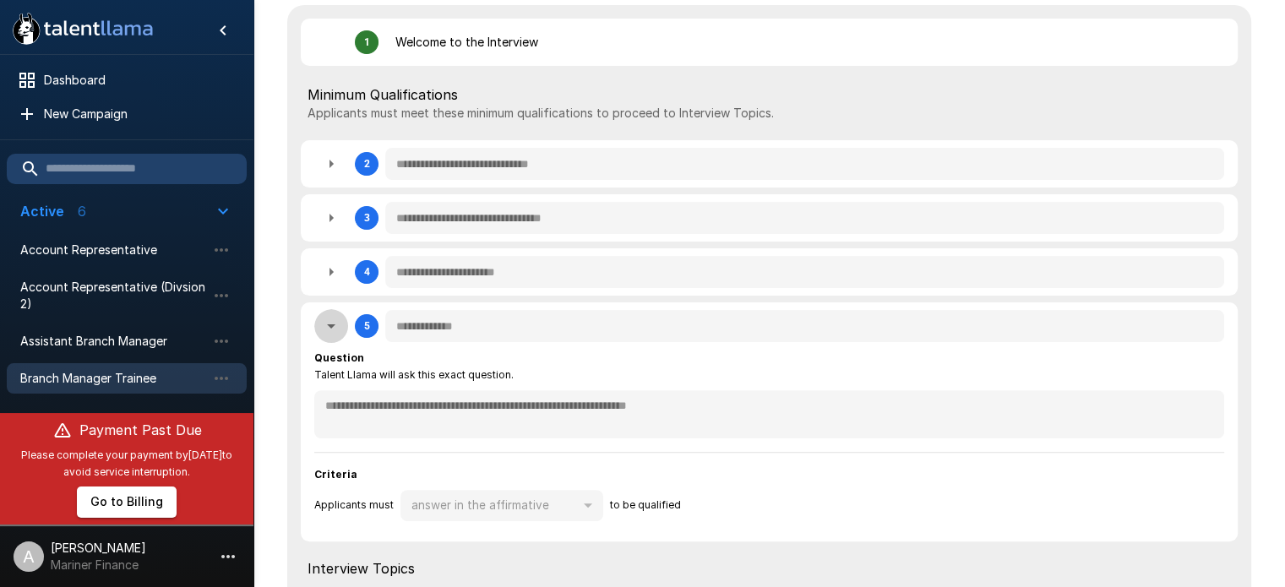
type textarea "*"
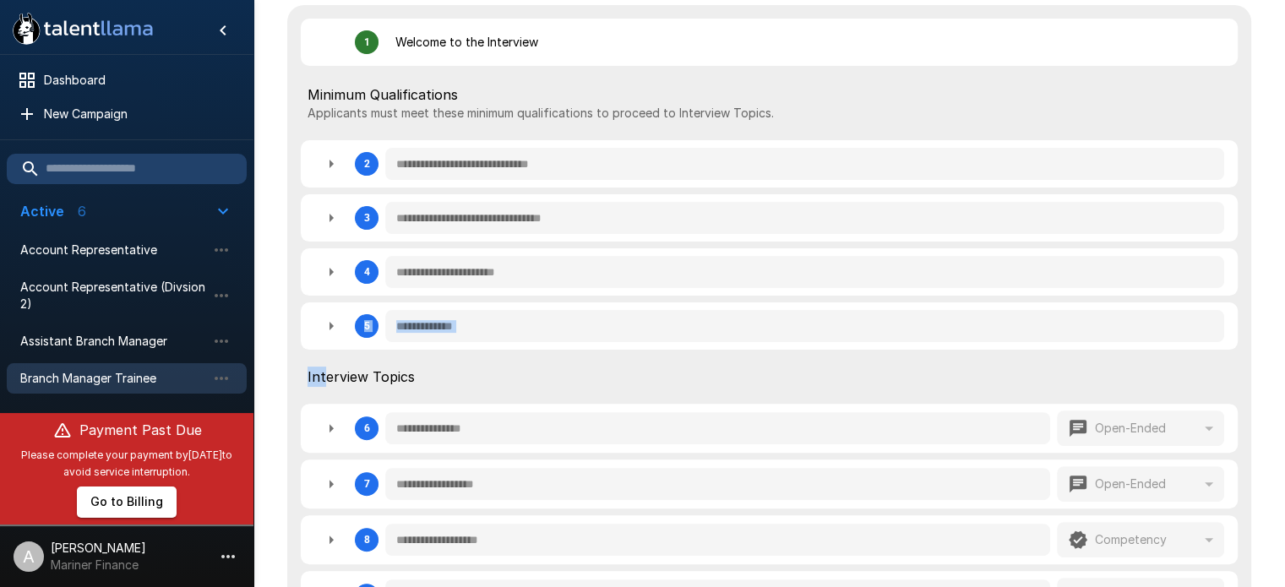
drag, startPoint x: 313, startPoint y: 344, endPoint x: 324, endPoint y: 390, distance: 47.9
click at [324, 390] on div "**********" at bounding box center [769, 402] width 964 height 794
drag, startPoint x: 330, startPoint y: 324, endPoint x: 476, endPoint y: 382, distance: 157.3
click at [476, 382] on div "**********" at bounding box center [769, 402] width 964 height 794
click at [476, 382] on span "Interview Topics" at bounding box center [769, 377] width 923 height 20
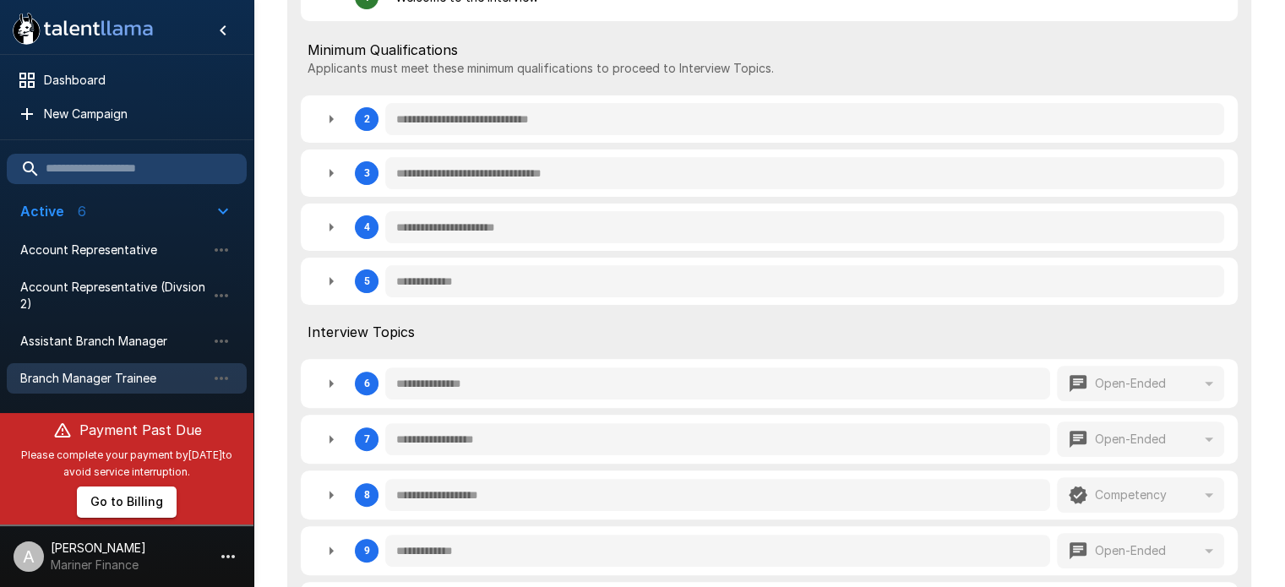
scroll to position [483, 0]
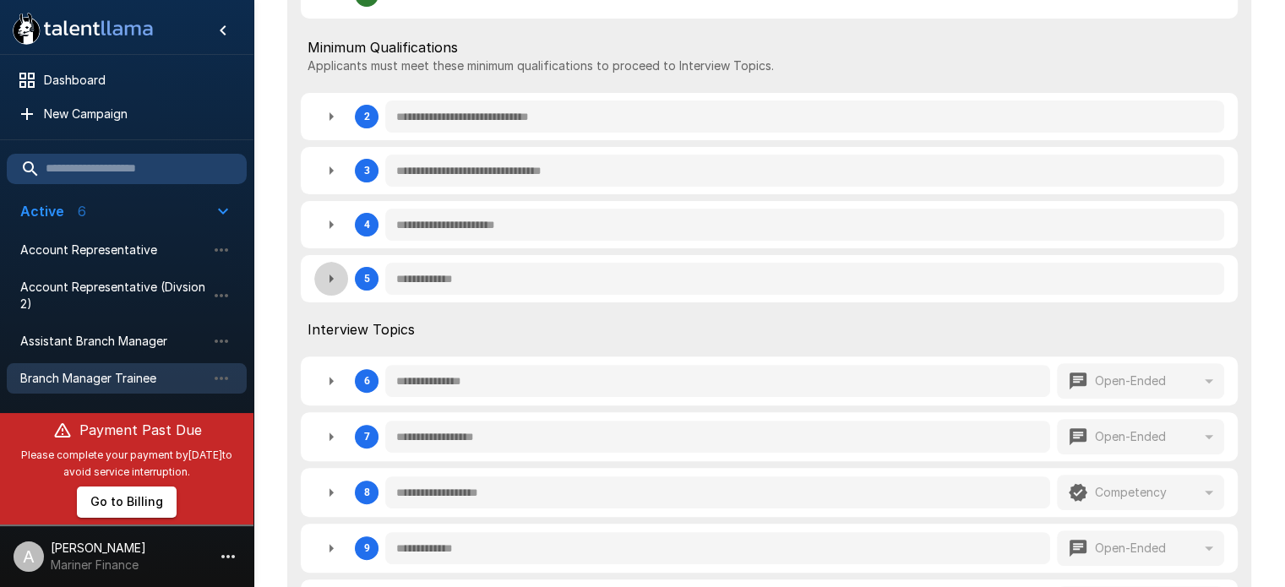
click at [326, 280] on icon "button" at bounding box center [331, 279] width 20 height 20
type textarea "*"
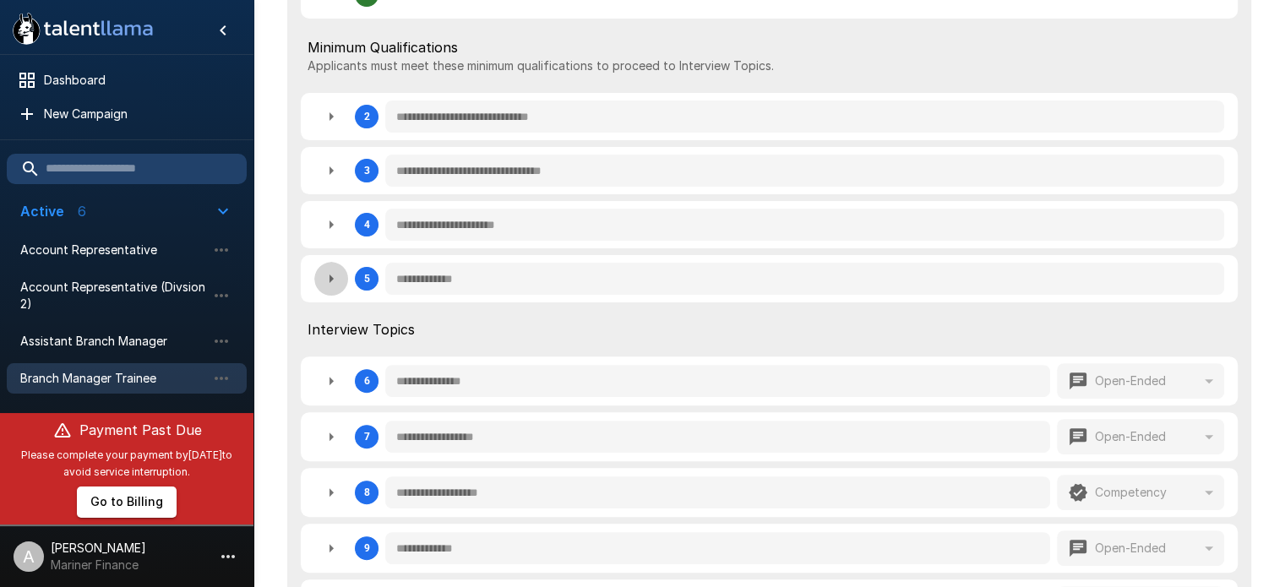
type textarea "*"
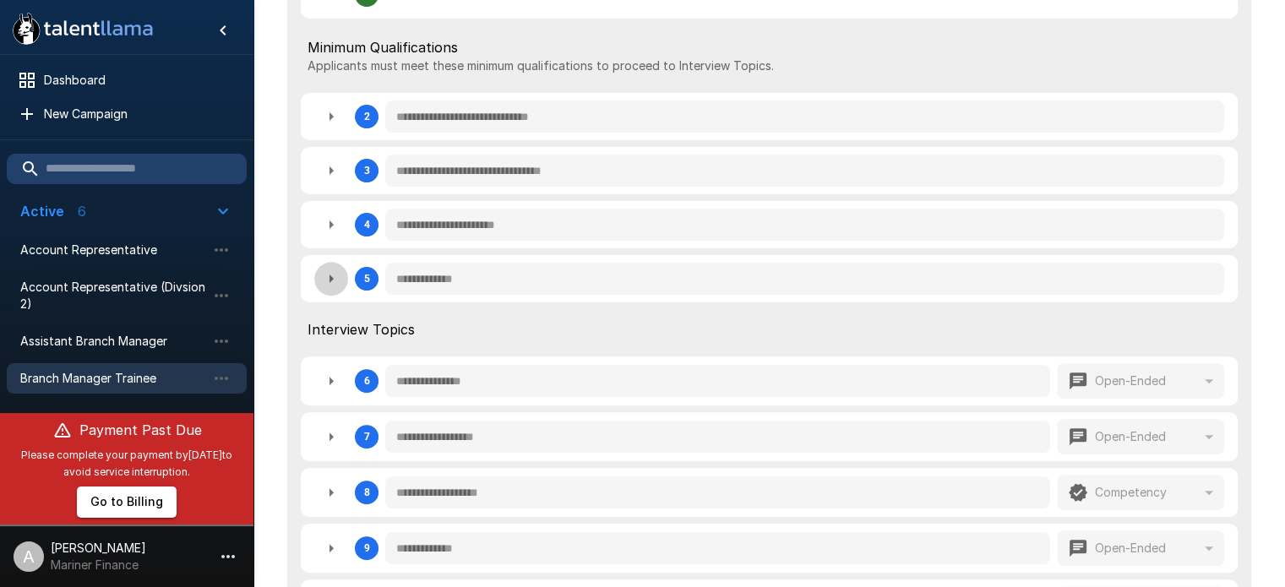
type textarea "*"
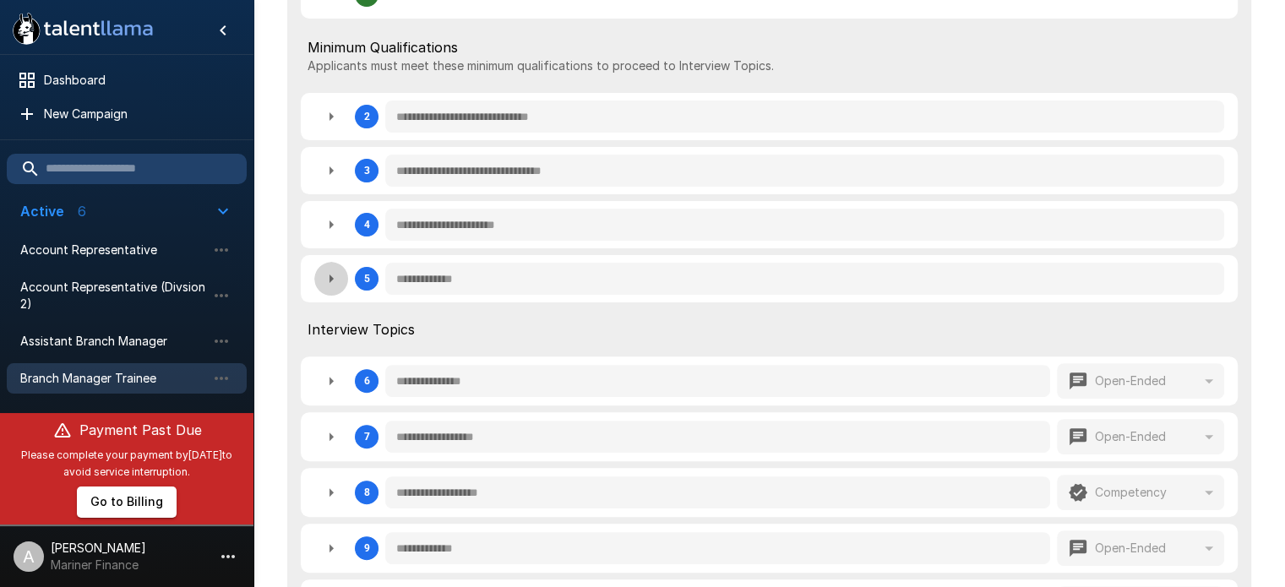
type textarea "*"
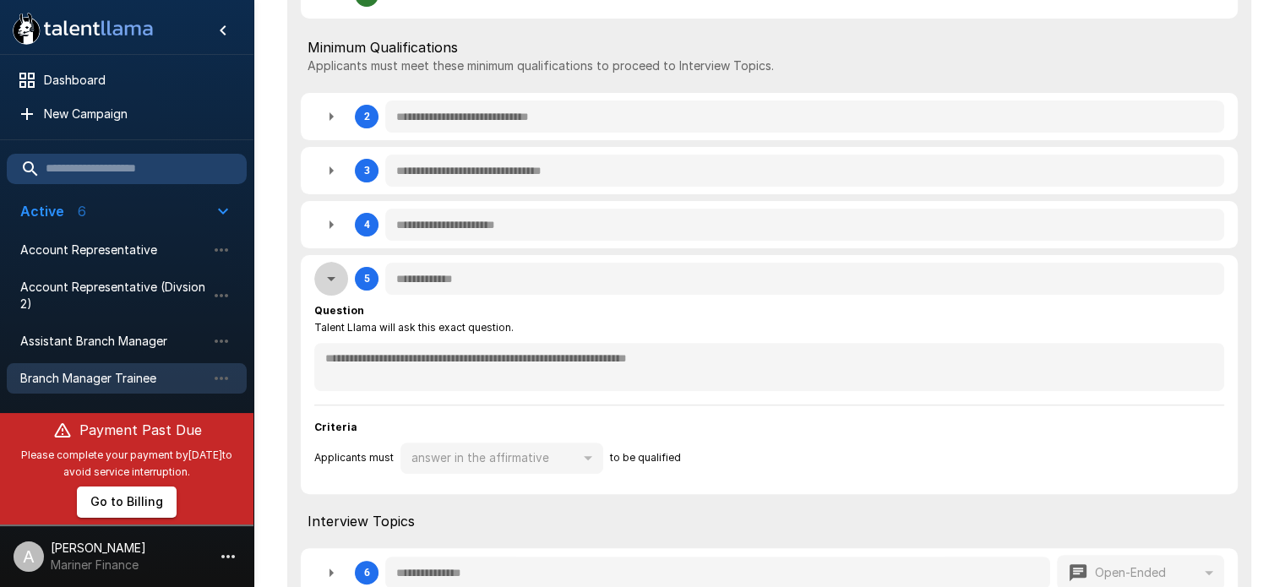
click at [329, 280] on icon "button" at bounding box center [331, 279] width 8 height 4
type textarea "*"
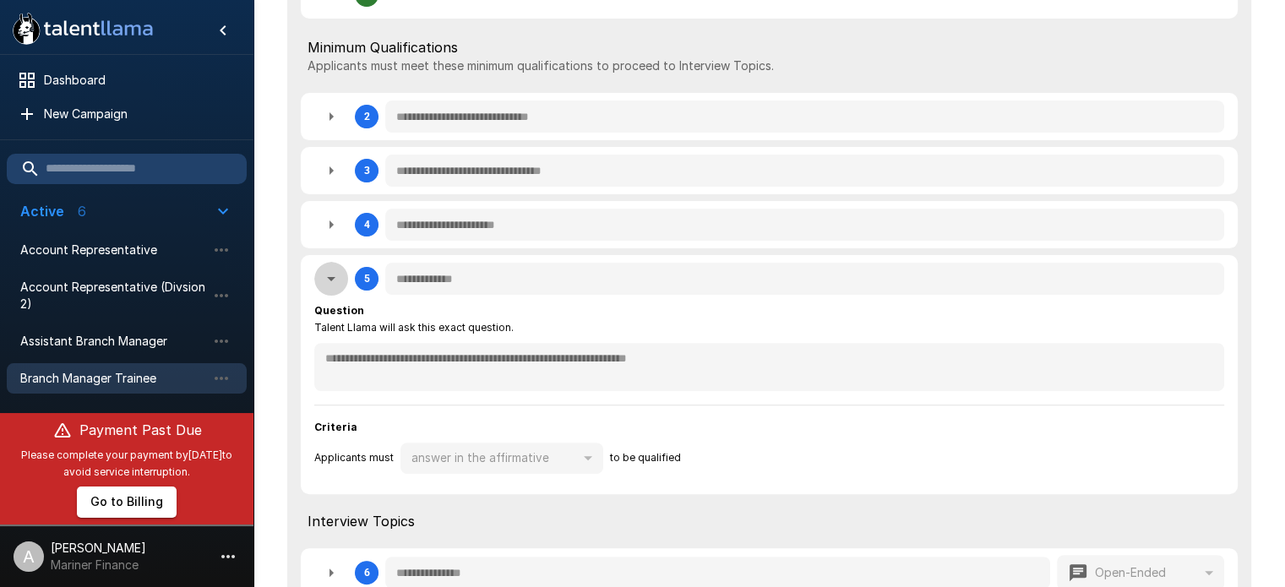
type textarea "*"
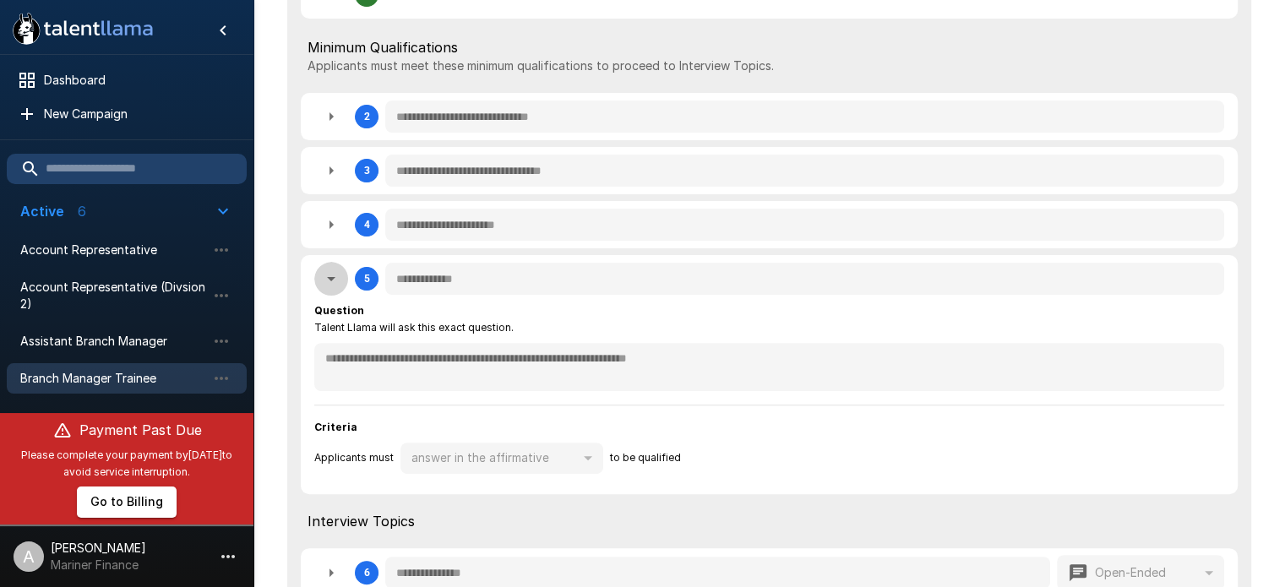
type textarea "*"
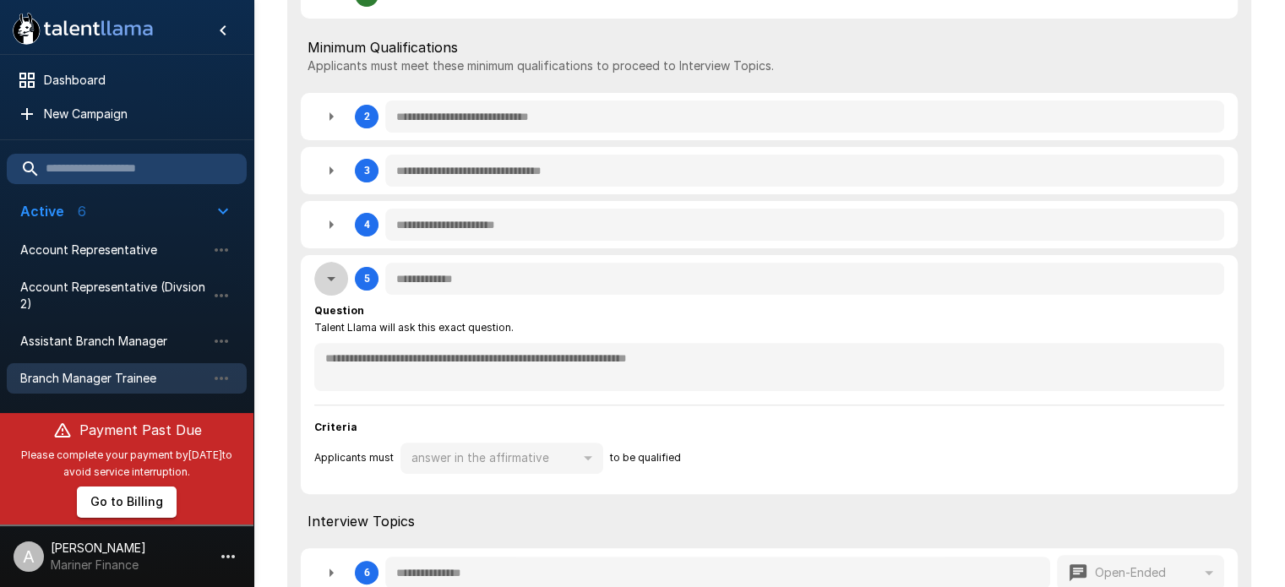
type textarea "*"
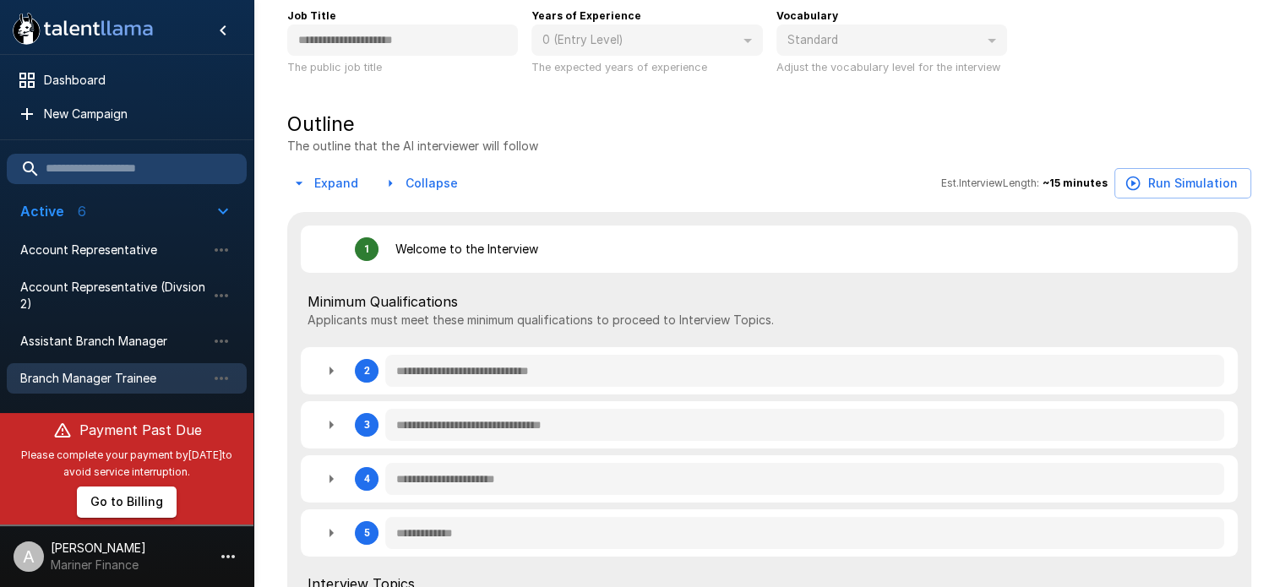
scroll to position [0, 0]
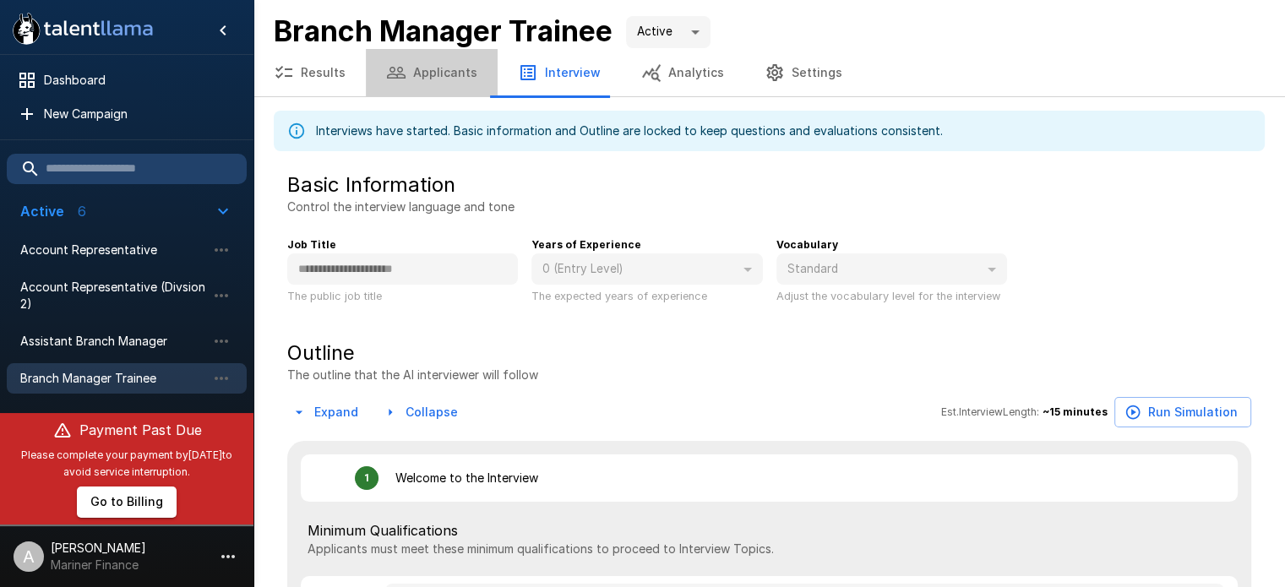
click at [433, 77] on button "Applicants" at bounding box center [432, 72] width 132 height 47
